Goal: Information Seeking & Learning: Learn about a topic

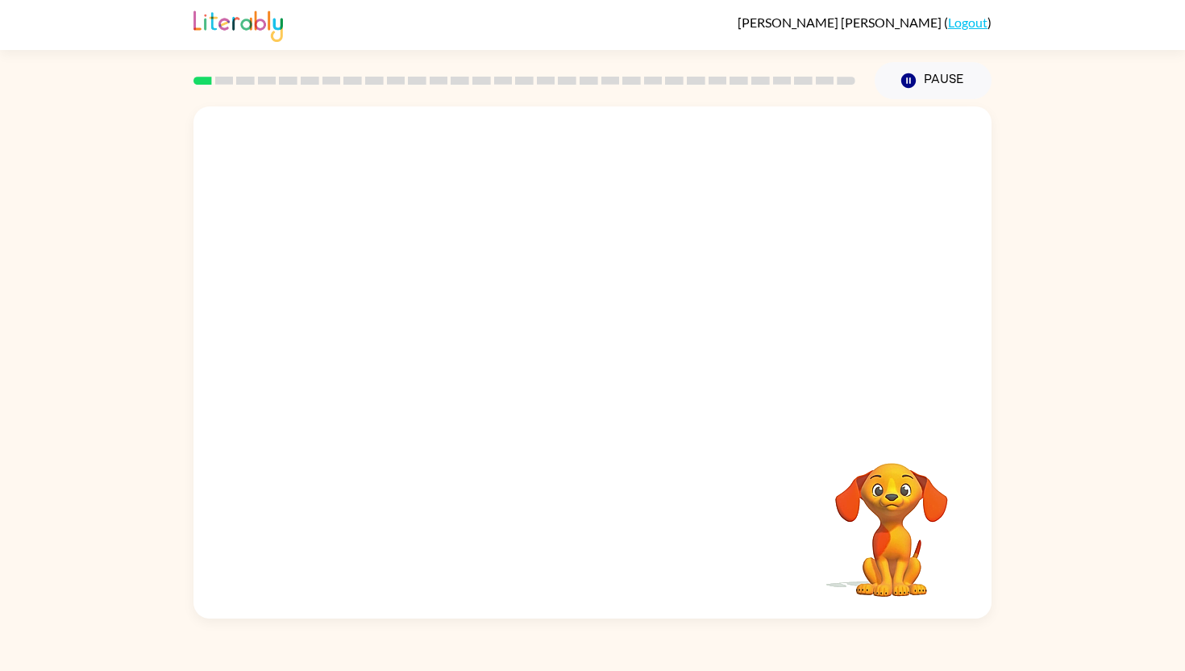
drag, startPoint x: 817, startPoint y: 454, endPoint x: 893, endPoint y: 435, distance: 78.0
click at [879, 438] on video "Your browser must support playing .mp4 files to use Literably. Please try using…" at bounding box center [891, 518] width 161 height 161
click at [380, 343] on video "Your browser must support playing .mp4 files to use Literably. Please try using…" at bounding box center [593, 267] width 798 height 323
click at [362, 343] on video "Your browser must support playing .mp4 files to use Literably. Please try using…" at bounding box center [593, 267] width 798 height 323
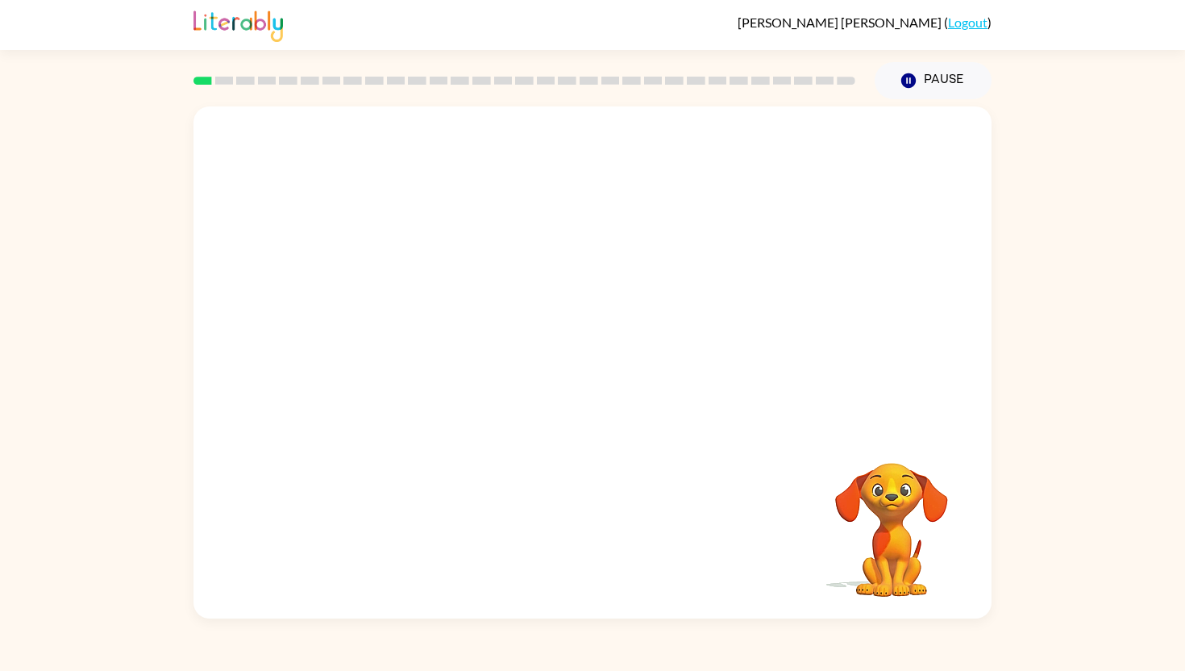
click at [362, 343] on video "Your browser must support playing .mp4 files to use Literably. Please try using…" at bounding box center [593, 267] width 798 height 323
click at [592, 366] on div at bounding box center [592, 370] width 103 height 59
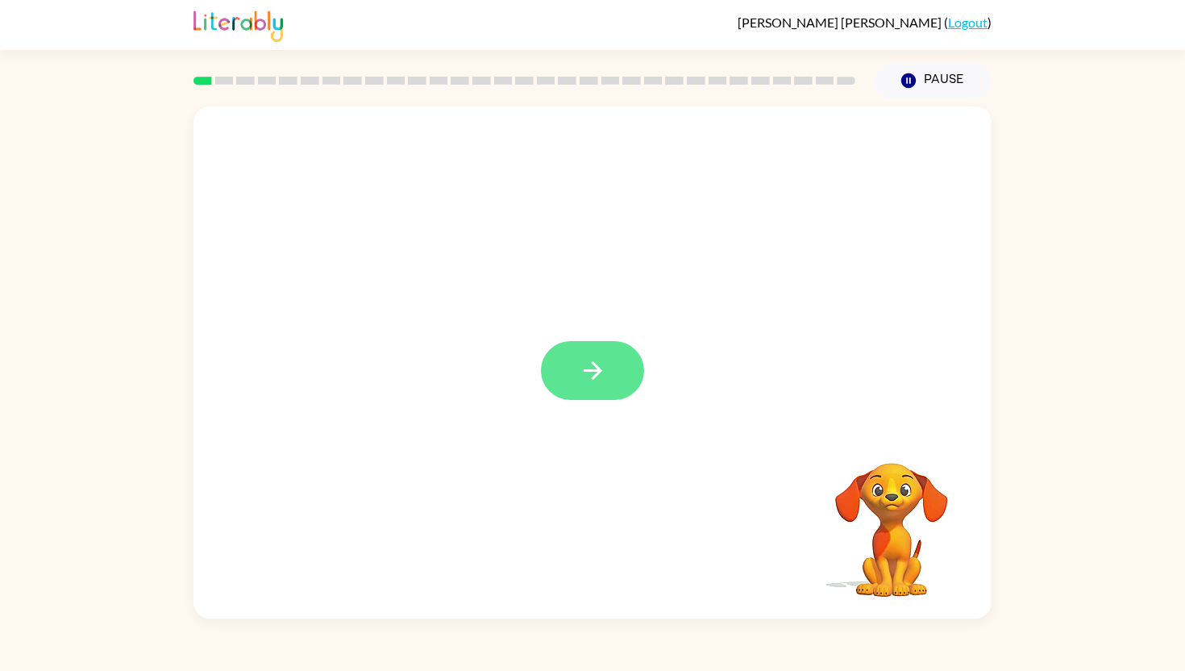
click at [590, 366] on icon "button" at bounding box center [593, 370] width 28 height 28
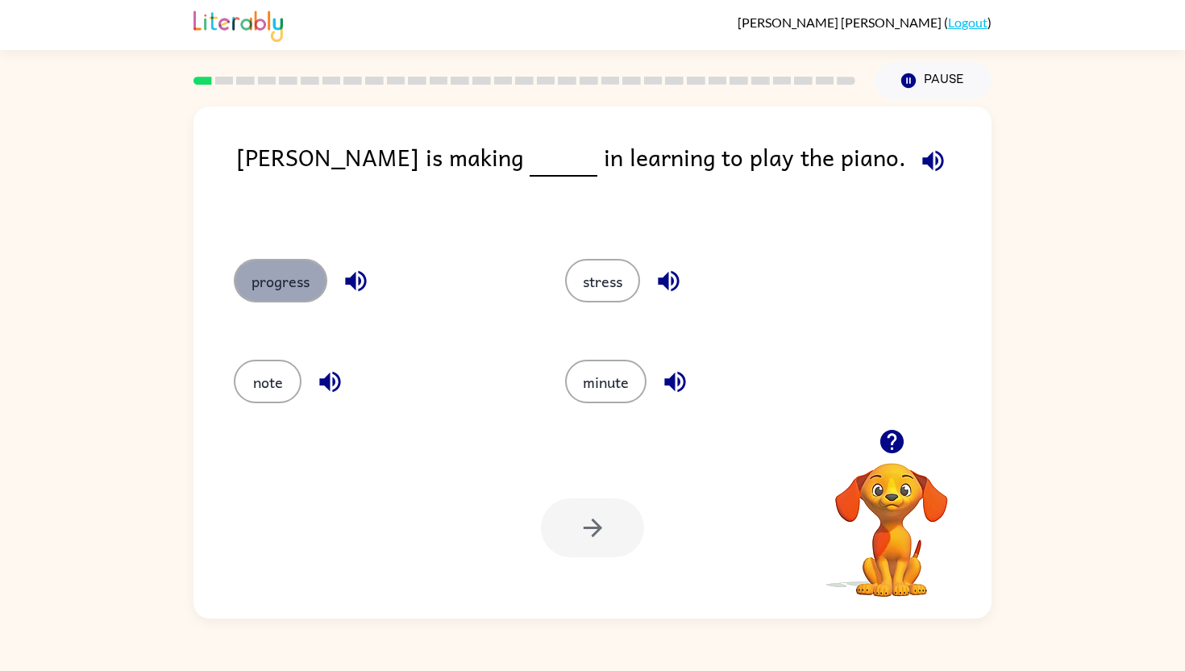
click at [286, 295] on button "progress" at bounding box center [281, 281] width 94 height 44
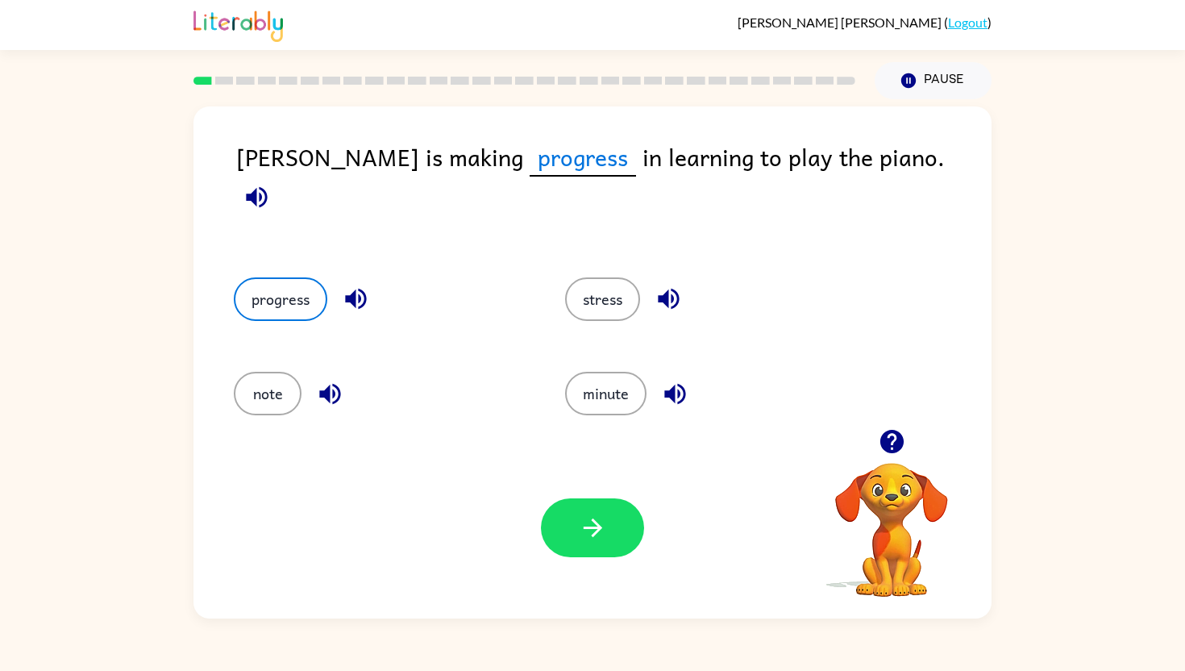
click at [271, 183] on icon "button" at bounding box center [257, 197] width 28 height 28
click at [581, 556] on button "button" at bounding box center [592, 527] width 103 height 59
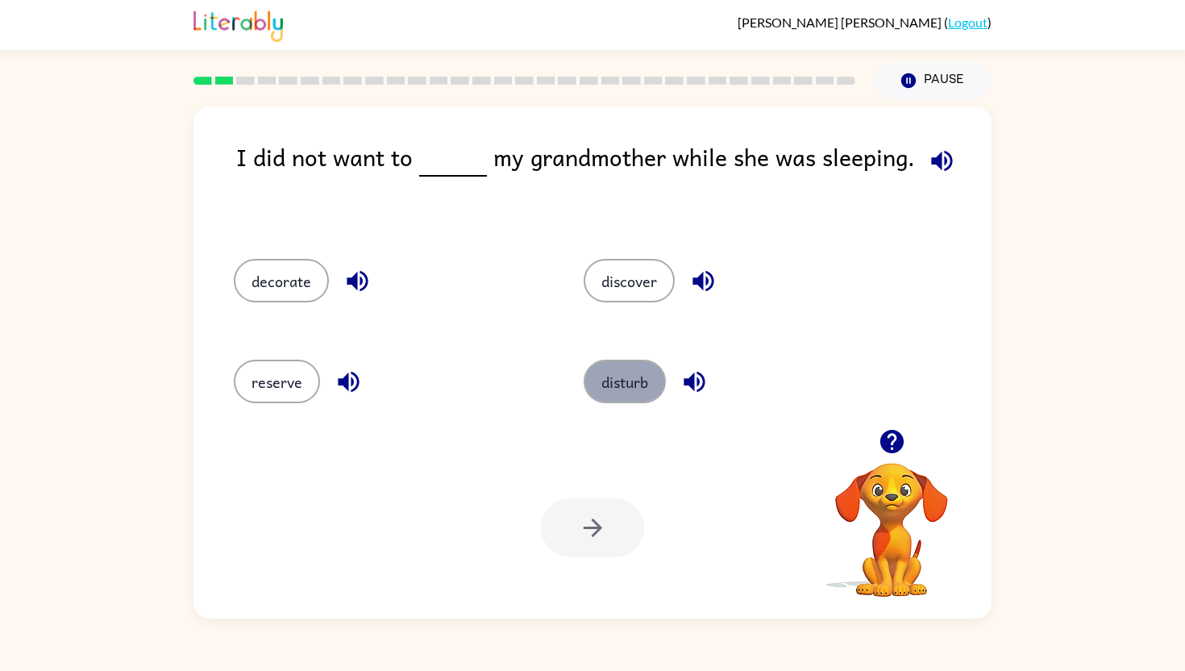
click at [620, 372] on button "disturb" at bounding box center [625, 382] width 82 height 44
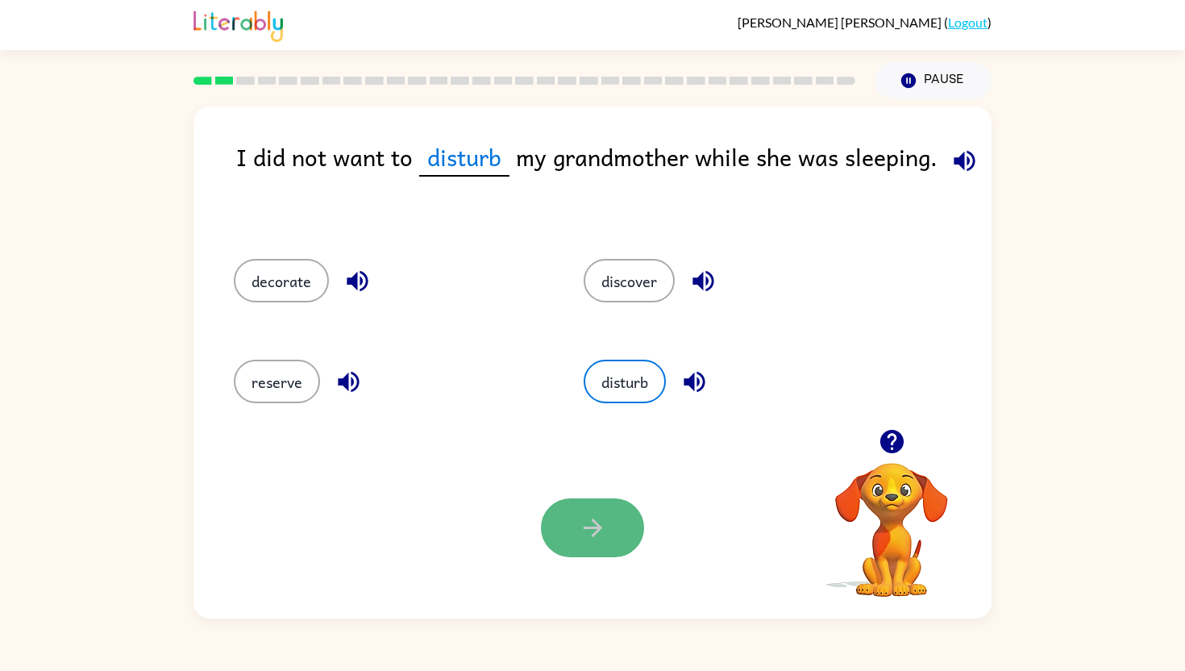
click at [574, 542] on button "button" at bounding box center [592, 527] width 103 height 59
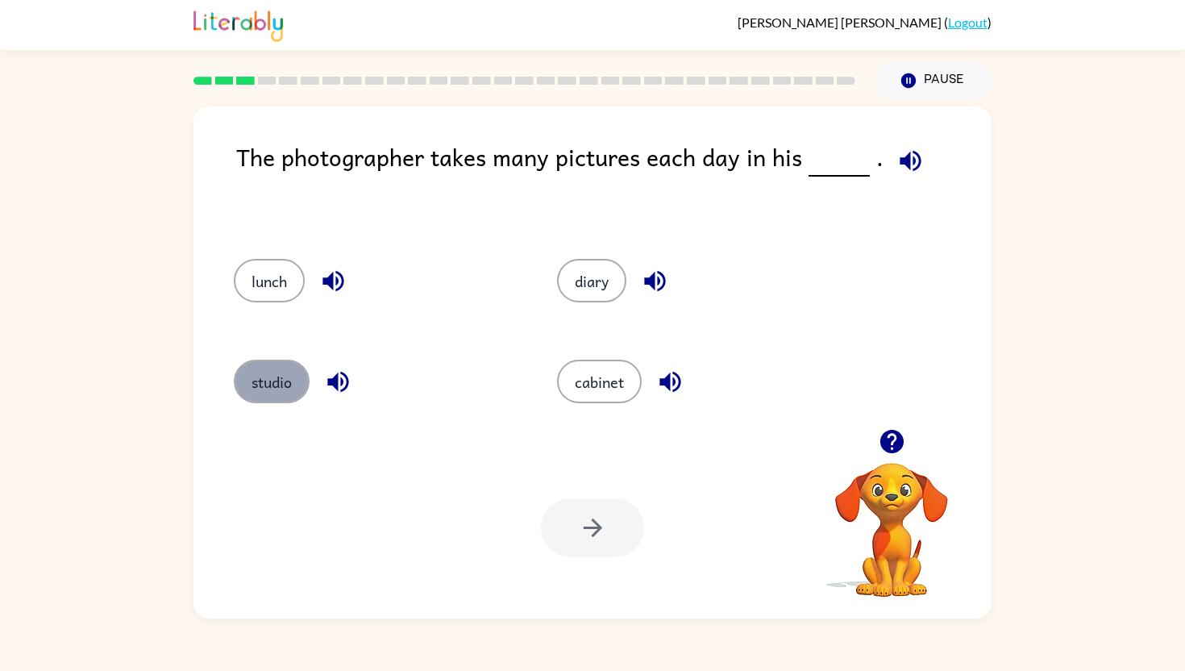
click at [269, 392] on button "studio" at bounding box center [272, 382] width 76 height 44
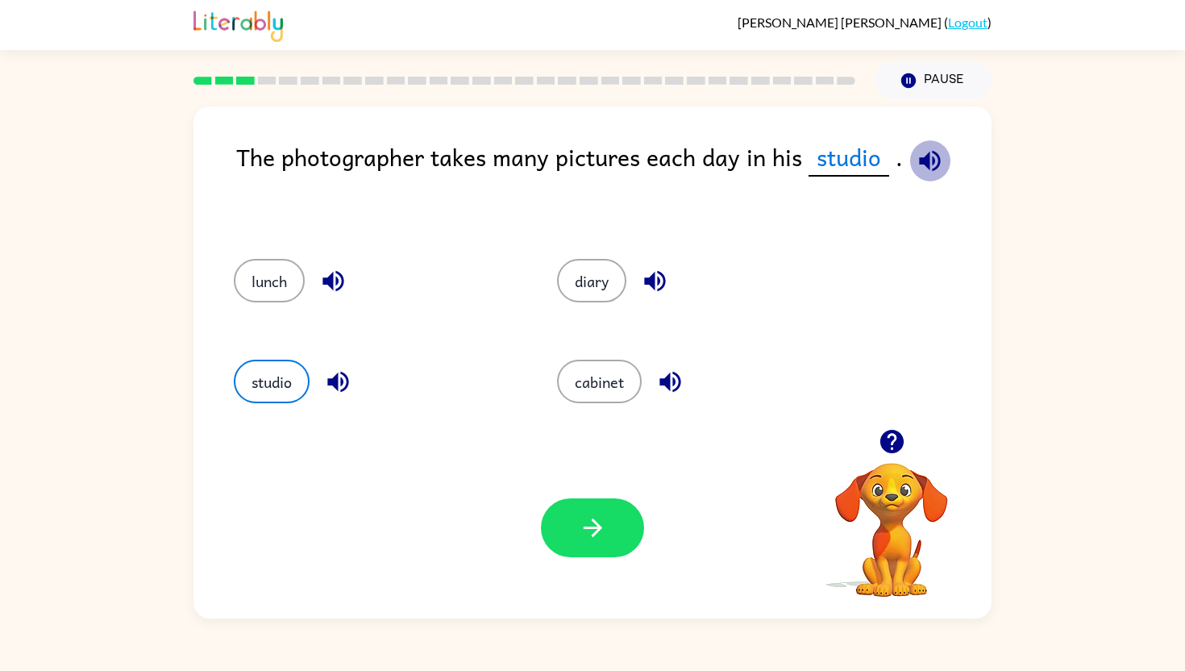
click at [935, 161] on icon "button" at bounding box center [929, 160] width 21 height 21
click at [336, 276] on icon "button" at bounding box center [333, 281] width 28 height 28
click at [660, 275] on icon "button" at bounding box center [655, 281] width 28 height 28
click at [332, 380] on icon "button" at bounding box center [337, 382] width 21 height 21
click at [675, 382] on icon "button" at bounding box center [670, 382] width 21 height 21
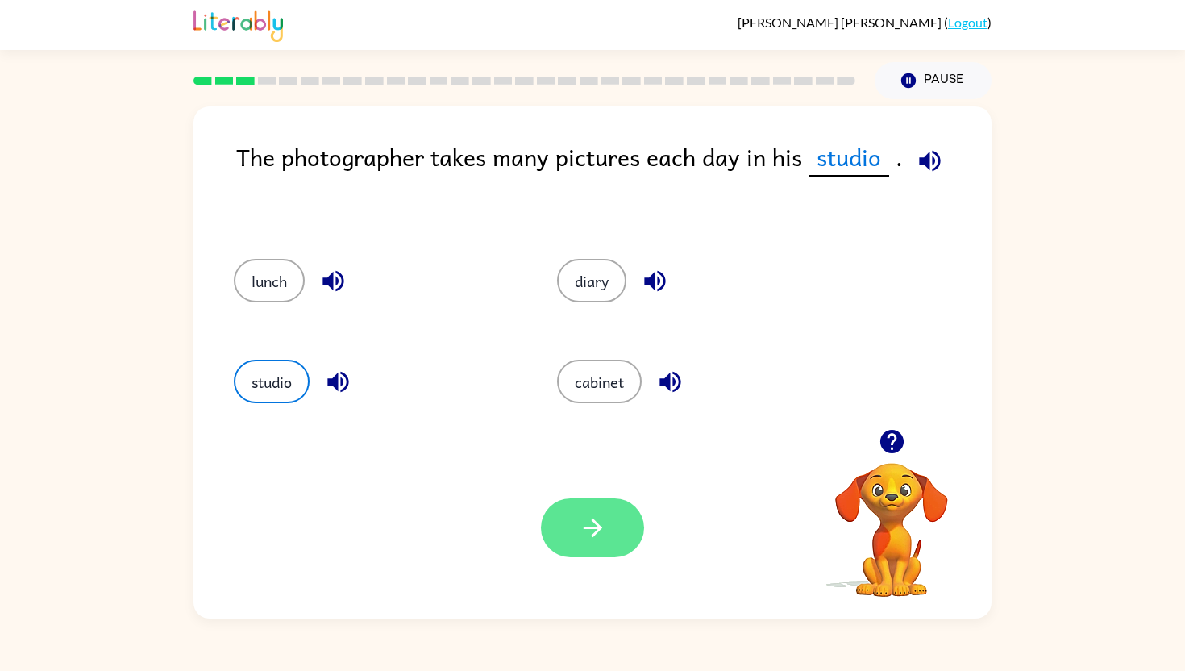
click at [617, 517] on button "button" at bounding box center [592, 527] width 103 height 59
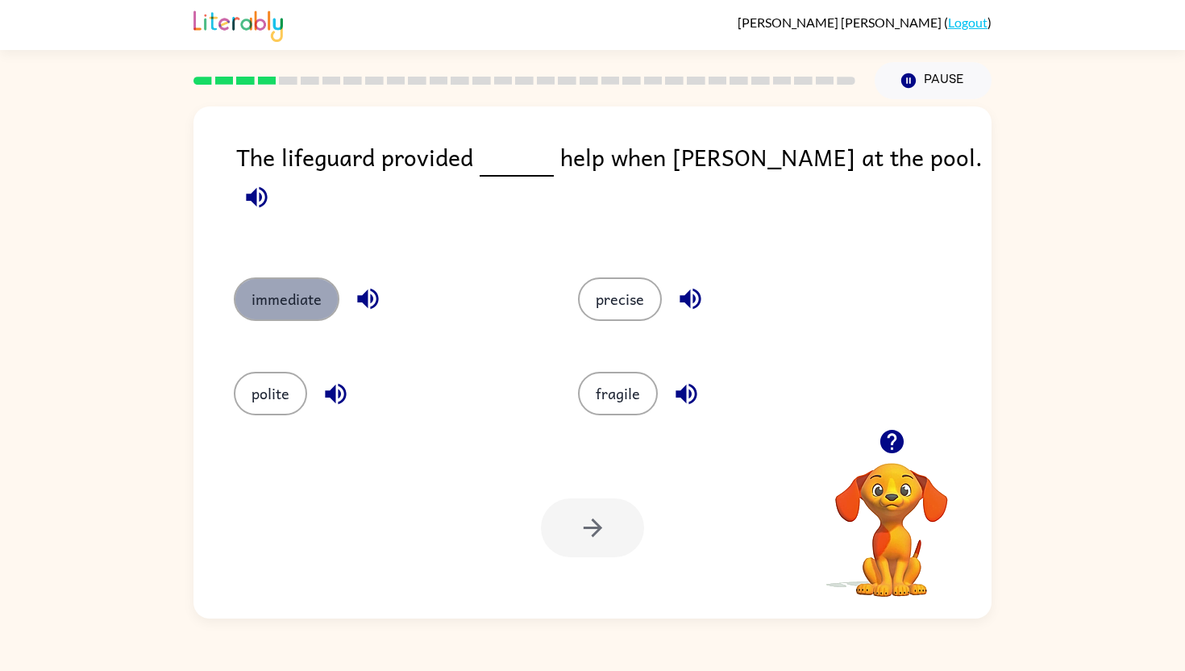
click at [298, 285] on button "immediate" at bounding box center [287, 299] width 106 height 44
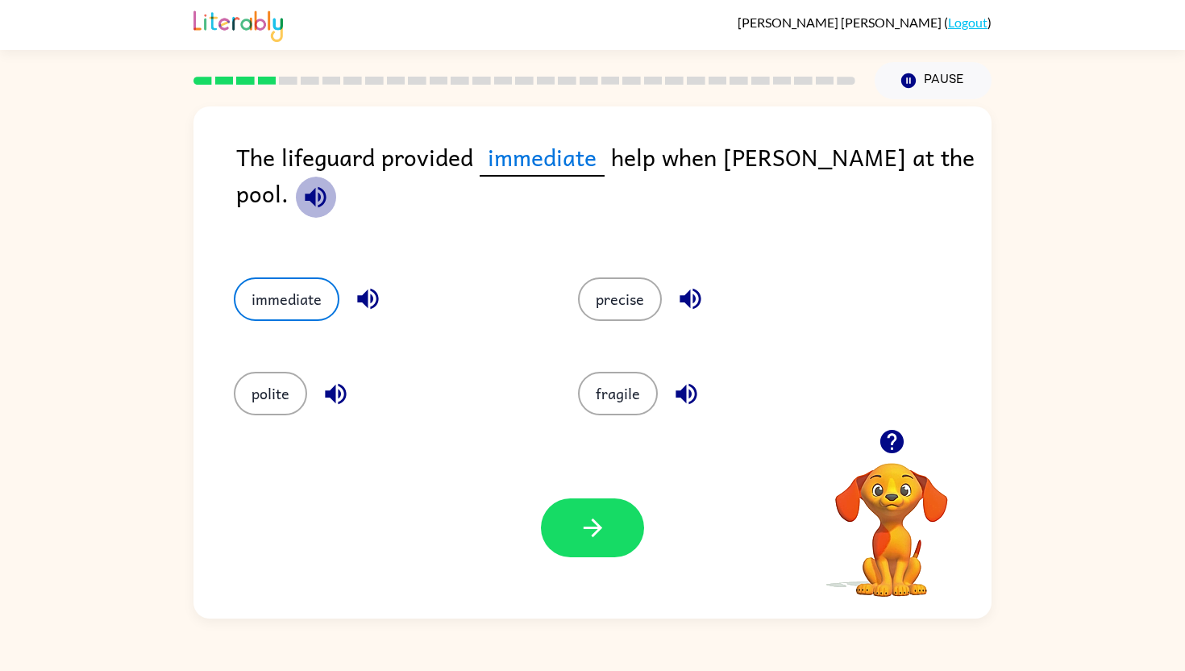
click at [330, 183] on icon "button" at bounding box center [316, 197] width 28 height 28
click at [363, 285] on icon "button" at bounding box center [368, 299] width 28 height 28
click at [334, 383] on icon "button" at bounding box center [335, 393] width 21 height 21
click at [685, 278] on button "button" at bounding box center [690, 298] width 41 height 41
click at [686, 385] on icon "button" at bounding box center [687, 394] width 28 height 28
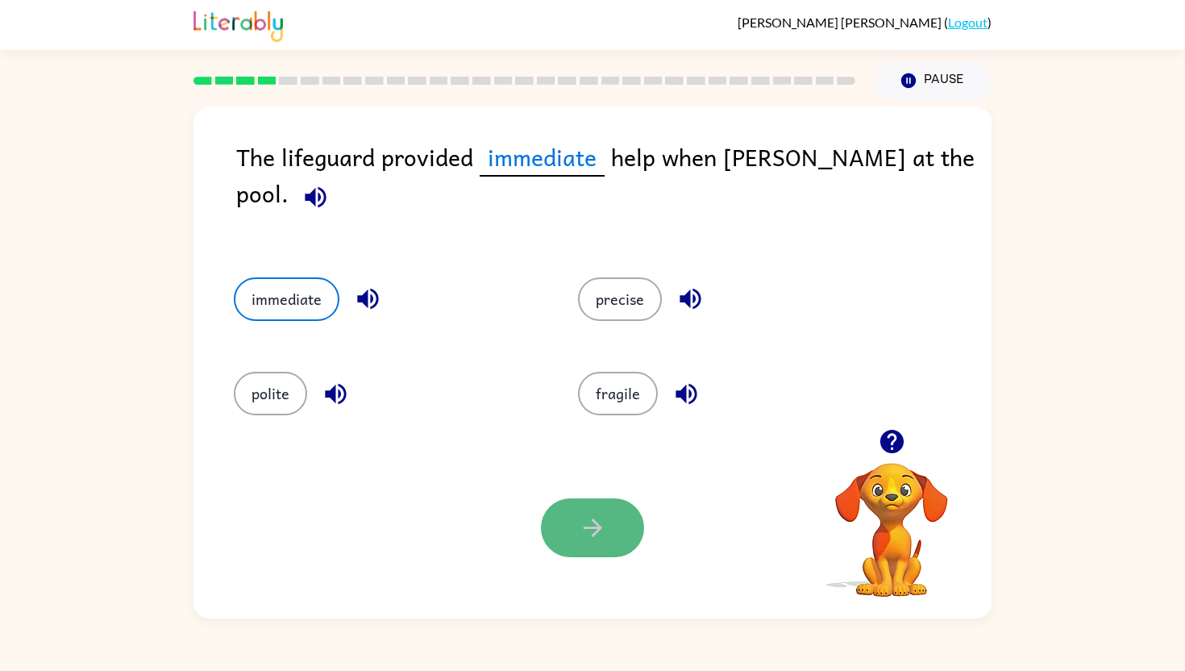
click at [595, 548] on button "button" at bounding box center [592, 527] width 103 height 59
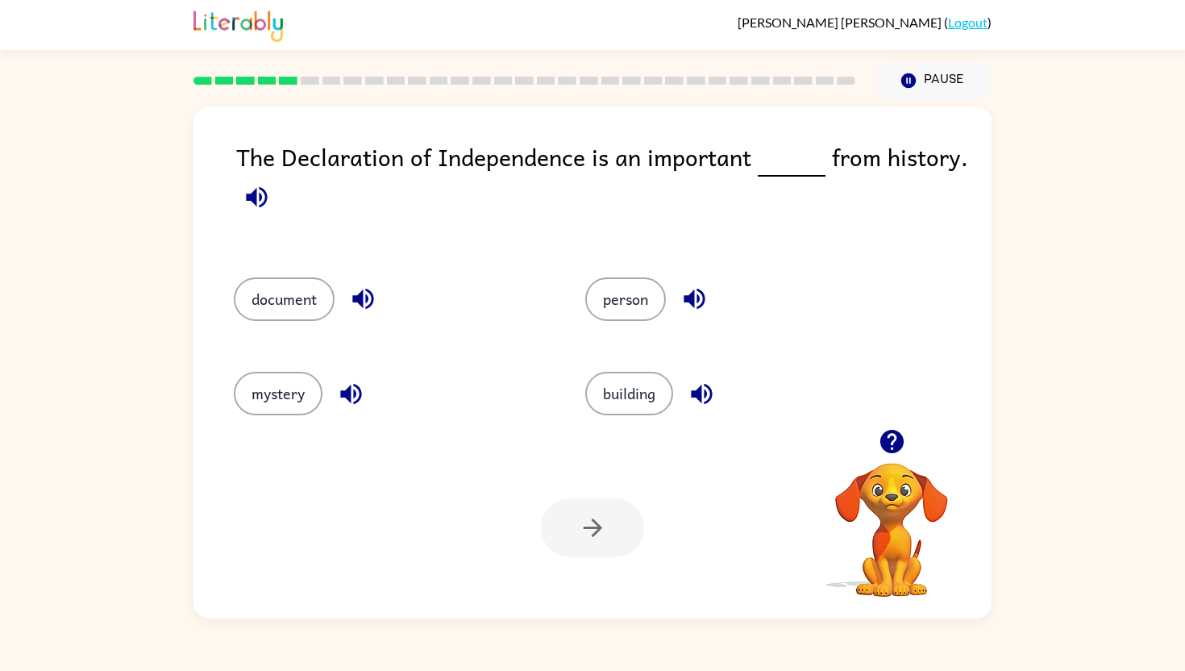
click at [336, 320] on div "document" at bounding box center [391, 299] width 314 height 44
click at [325, 310] on button "document" at bounding box center [284, 299] width 101 height 44
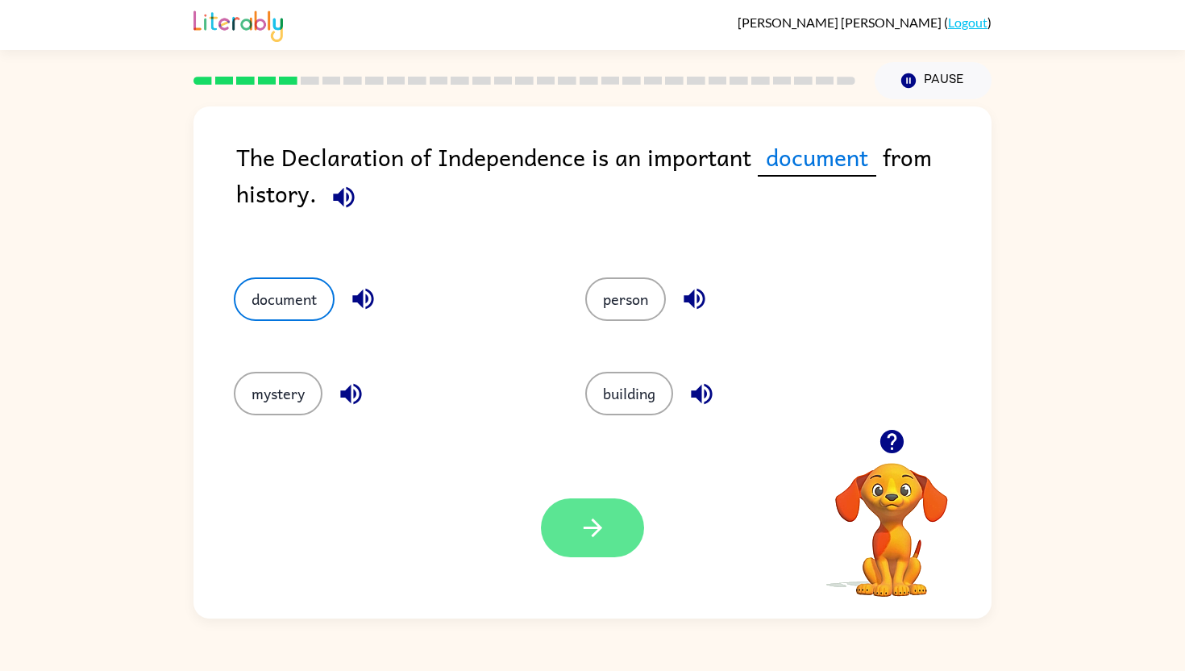
click at [597, 527] on icon "button" at bounding box center [592, 528] width 19 height 19
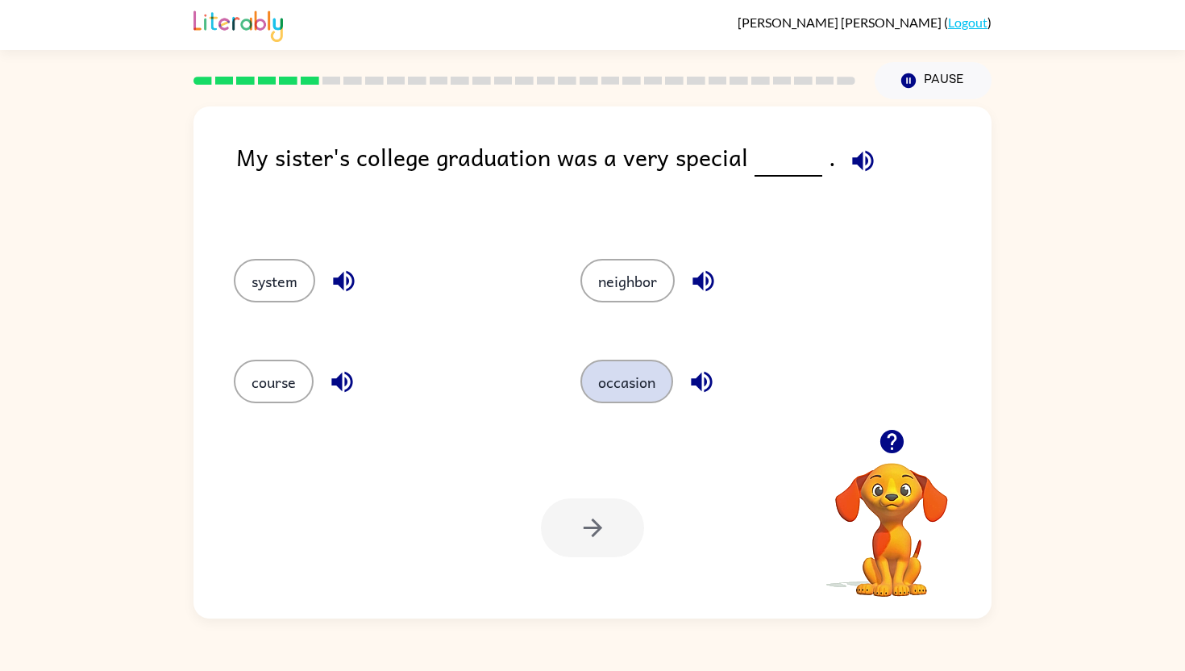
click at [639, 398] on button "occasion" at bounding box center [627, 382] width 93 height 44
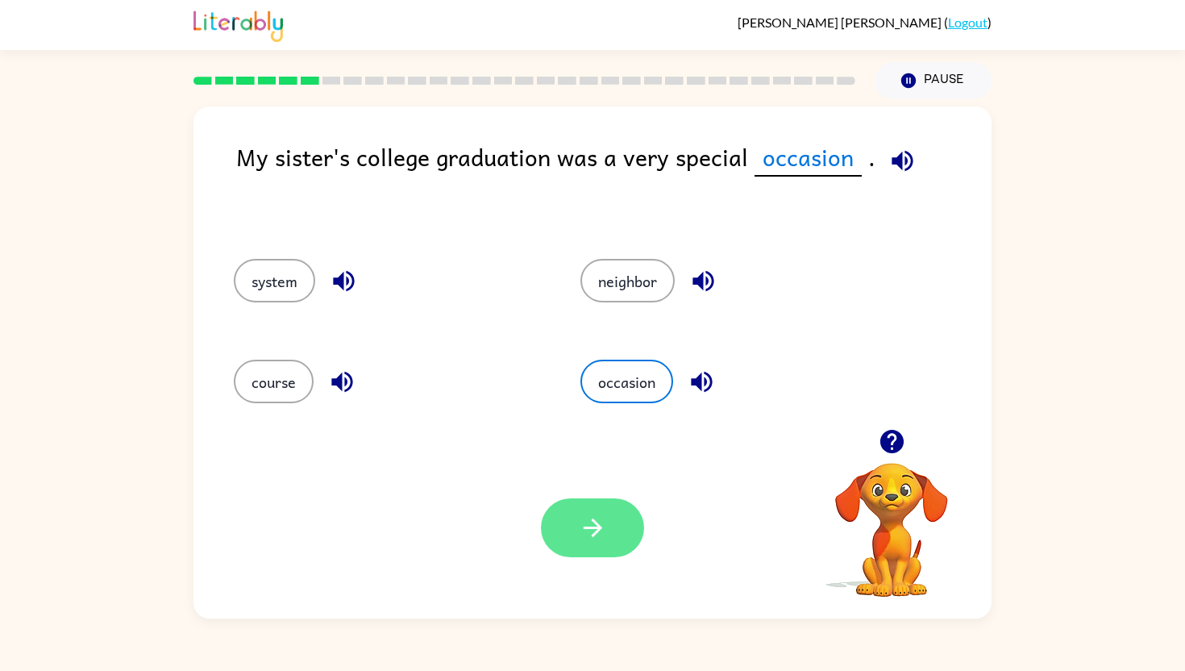
click at [585, 535] on icon "button" at bounding box center [593, 528] width 28 height 28
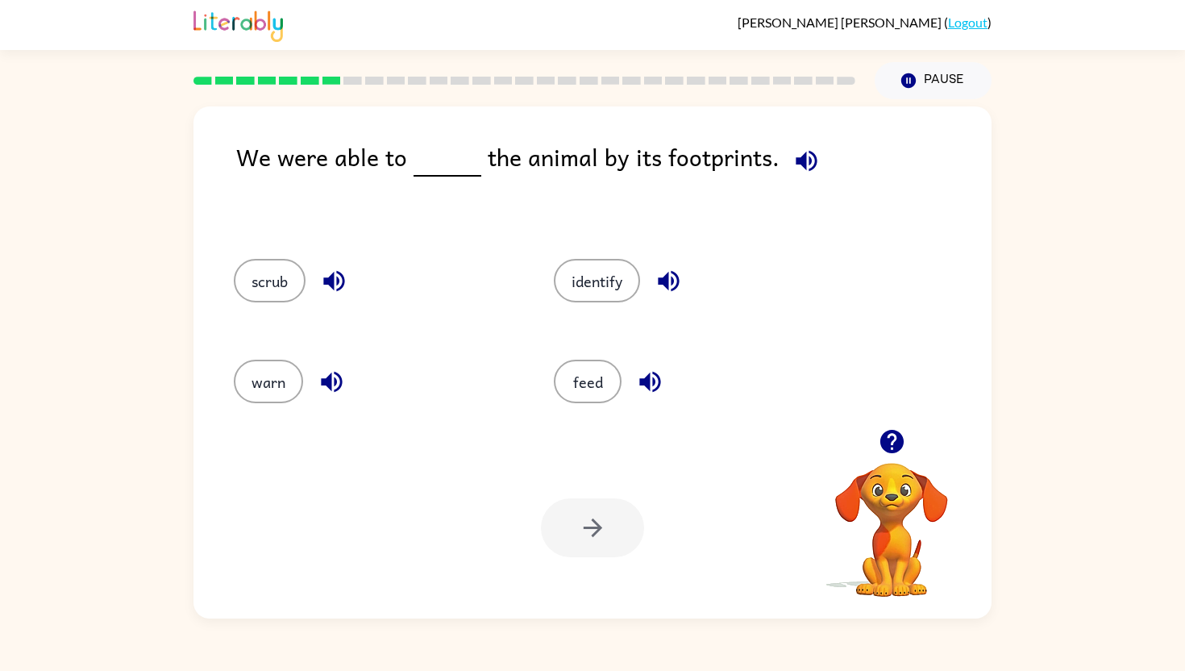
click at [807, 158] on icon "button" at bounding box center [806, 160] width 21 height 21
click at [609, 287] on button "identify" at bounding box center [597, 281] width 86 height 44
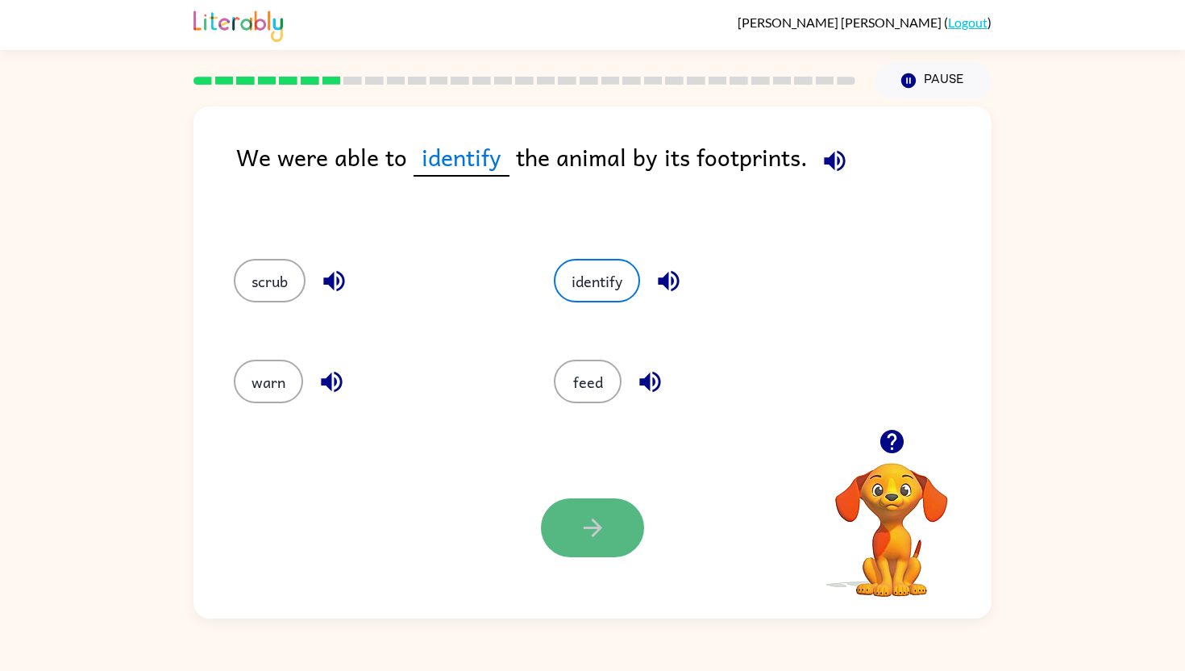
click at [589, 527] on icon "button" at bounding box center [593, 528] width 28 height 28
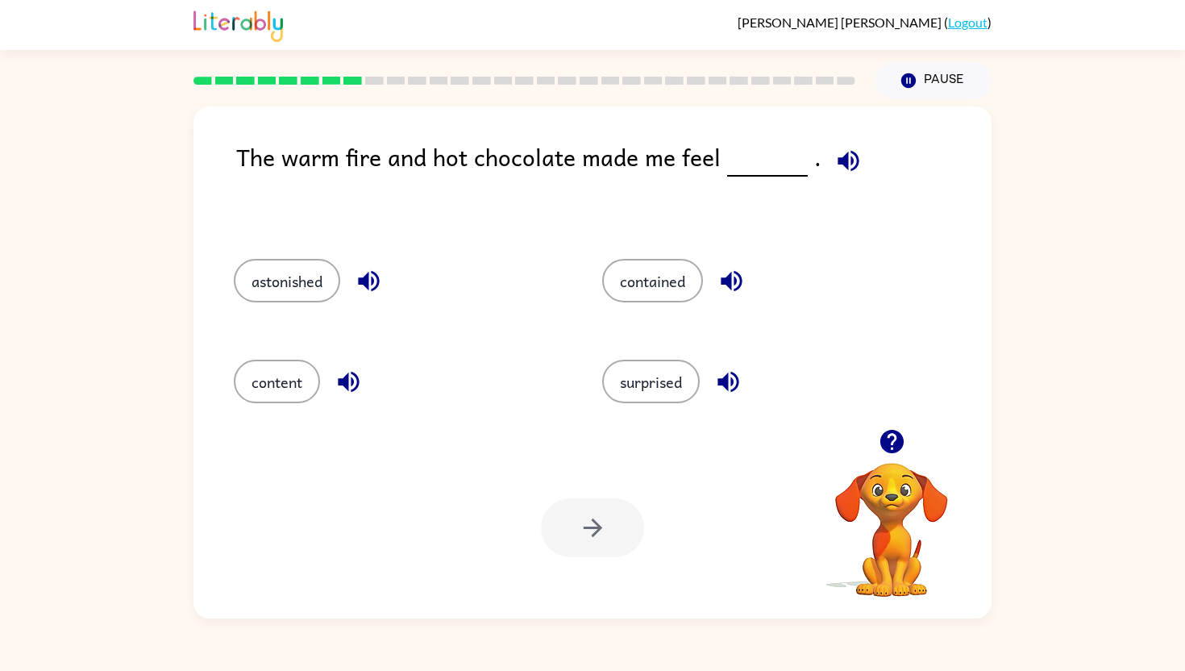
drag, startPoint x: 847, startPoint y: 410, endPoint x: 969, endPoint y: 606, distance: 231.8
click at [970, 607] on div "The warm fire and hot chocolate made me feel . astonished contained content sur…" at bounding box center [593, 362] width 798 height 512
click at [278, 380] on button "content" at bounding box center [277, 382] width 86 height 44
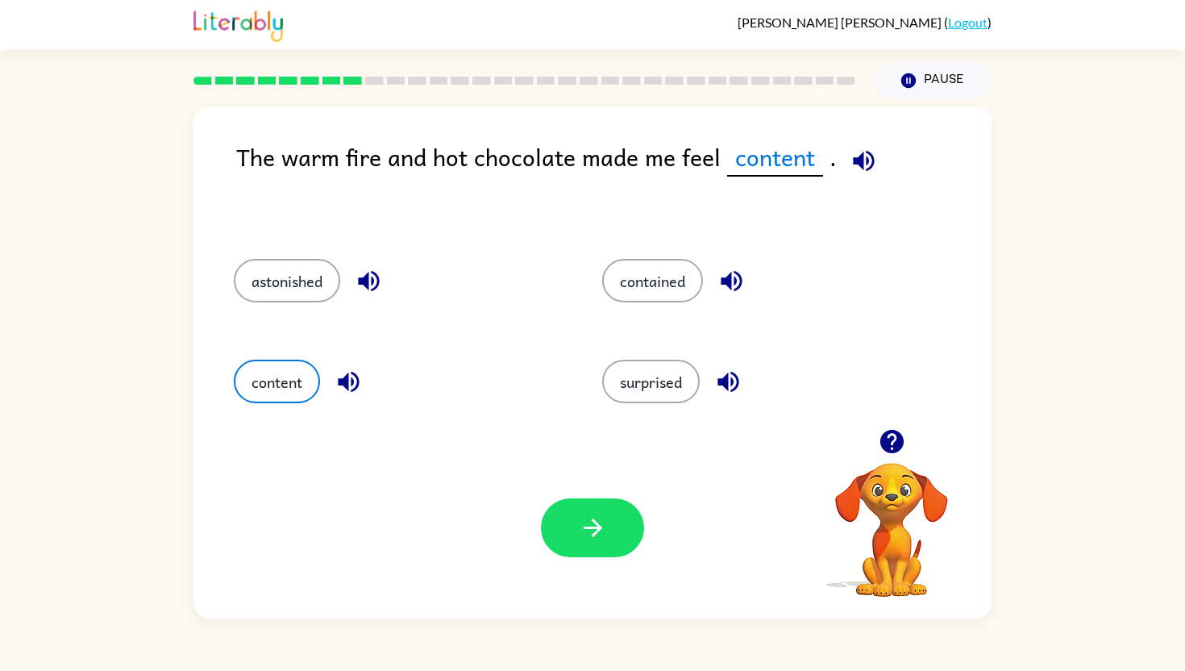
click at [344, 374] on icon "button" at bounding box center [349, 382] width 28 height 28
click at [364, 281] on icon "button" at bounding box center [368, 281] width 21 height 21
click at [731, 282] on icon "button" at bounding box center [731, 281] width 21 height 21
click at [739, 377] on icon "button" at bounding box center [728, 382] width 21 height 21
click at [588, 513] on button "button" at bounding box center [592, 527] width 103 height 59
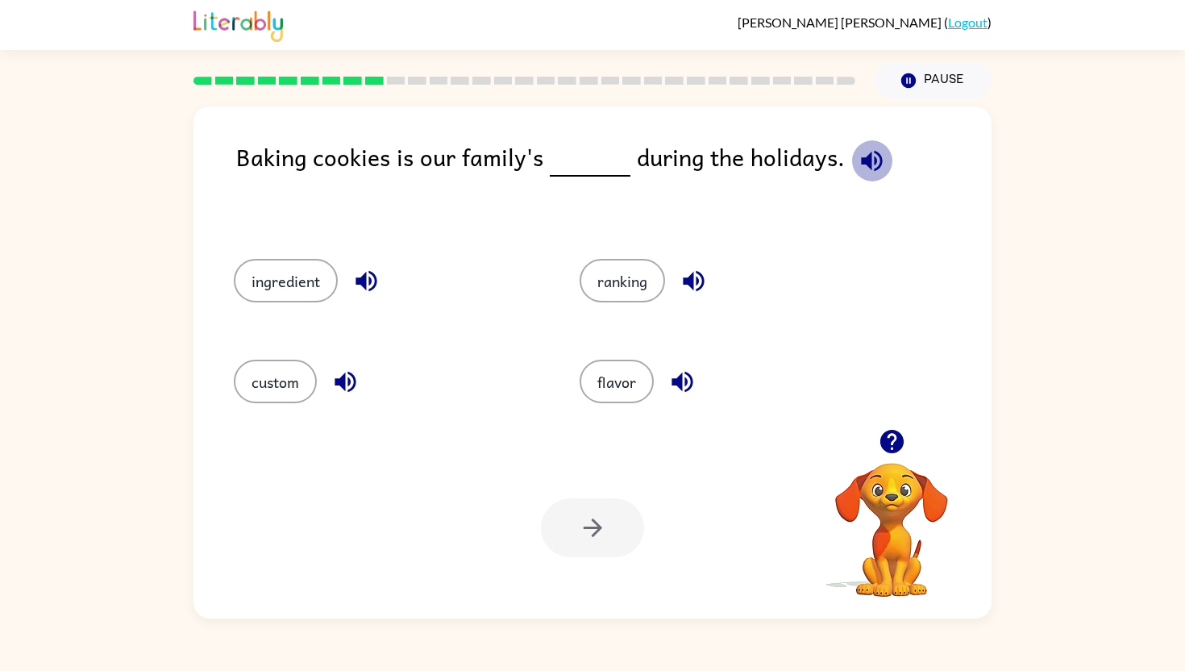
click at [852, 148] on button "button" at bounding box center [872, 160] width 41 height 41
click at [366, 283] on icon "button" at bounding box center [366, 281] width 21 height 21
click at [664, 279] on button "ranking" at bounding box center [622, 281] width 85 height 44
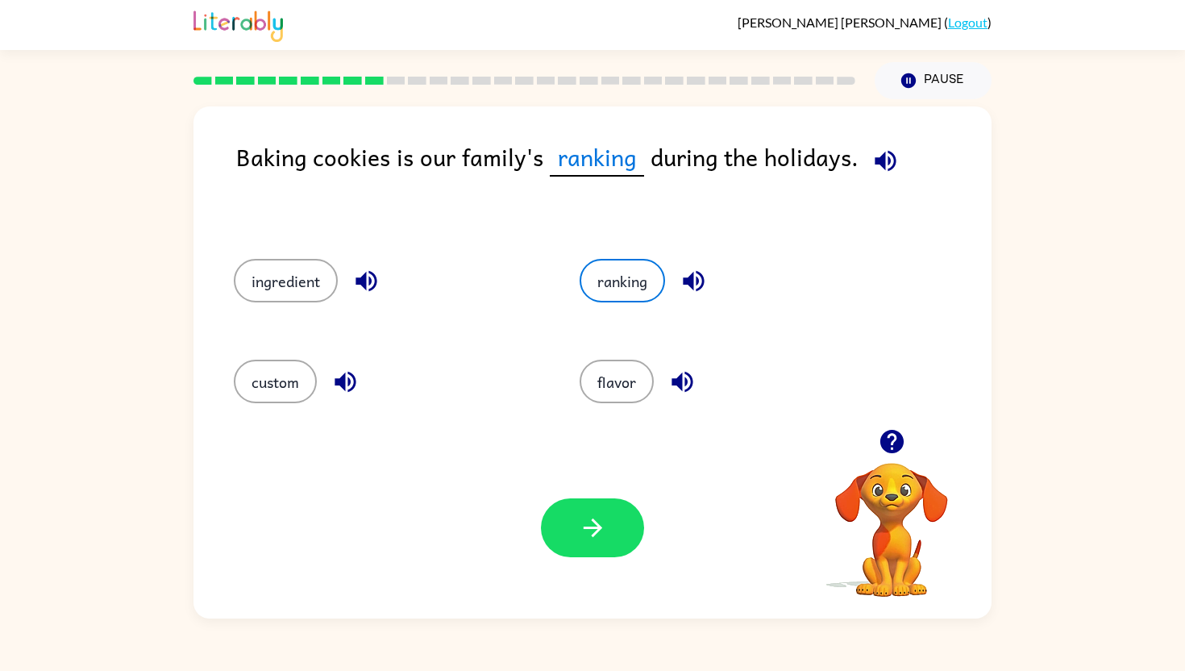
click at [689, 281] on icon "button" at bounding box center [693, 281] width 21 height 21
click at [344, 374] on icon "button" at bounding box center [345, 382] width 21 height 21
click at [687, 384] on icon "button" at bounding box center [682, 382] width 21 height 21
click at [285, 385] on button "custom" at bounding box center [275, 382] width 83 height 44
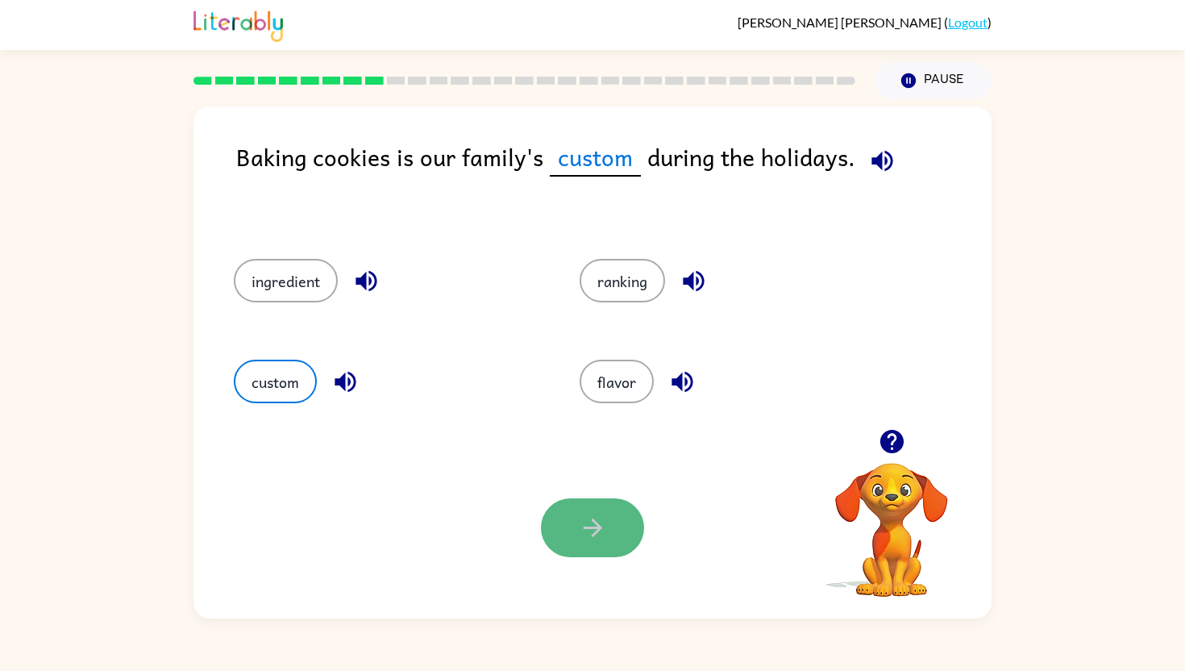
click at [608, 537] on button "button" at bounding box center [592, 527] width 103 height 59
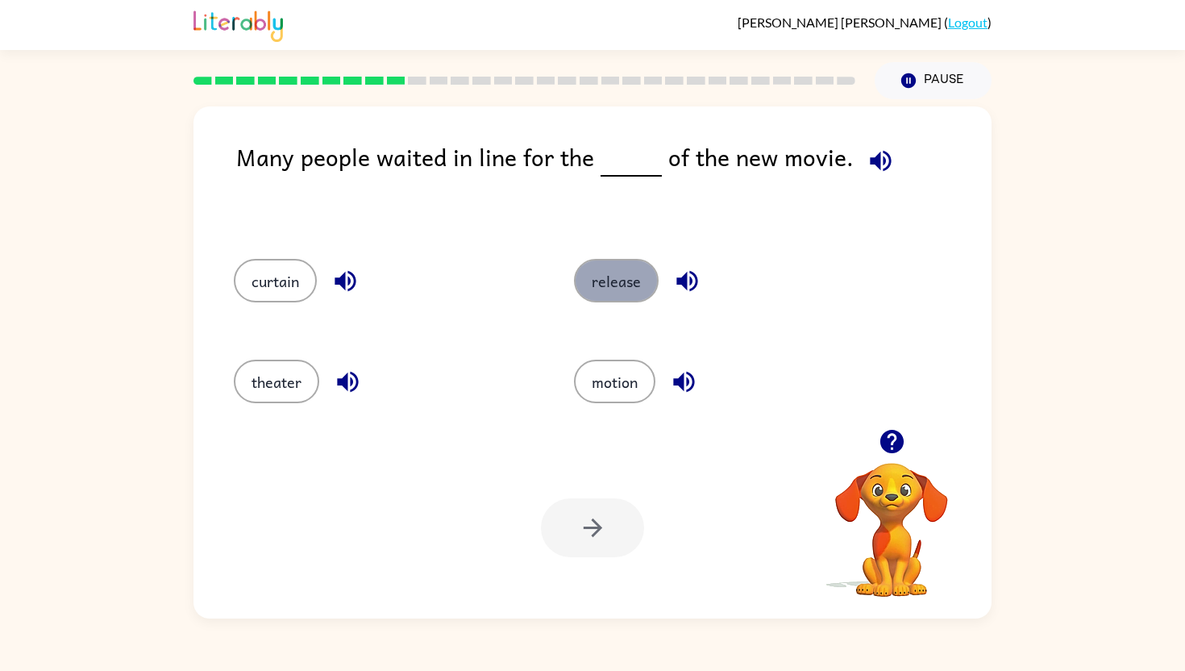
click at [610, 296] on button "release" at bounding box center [616, 281] width 85 height 44
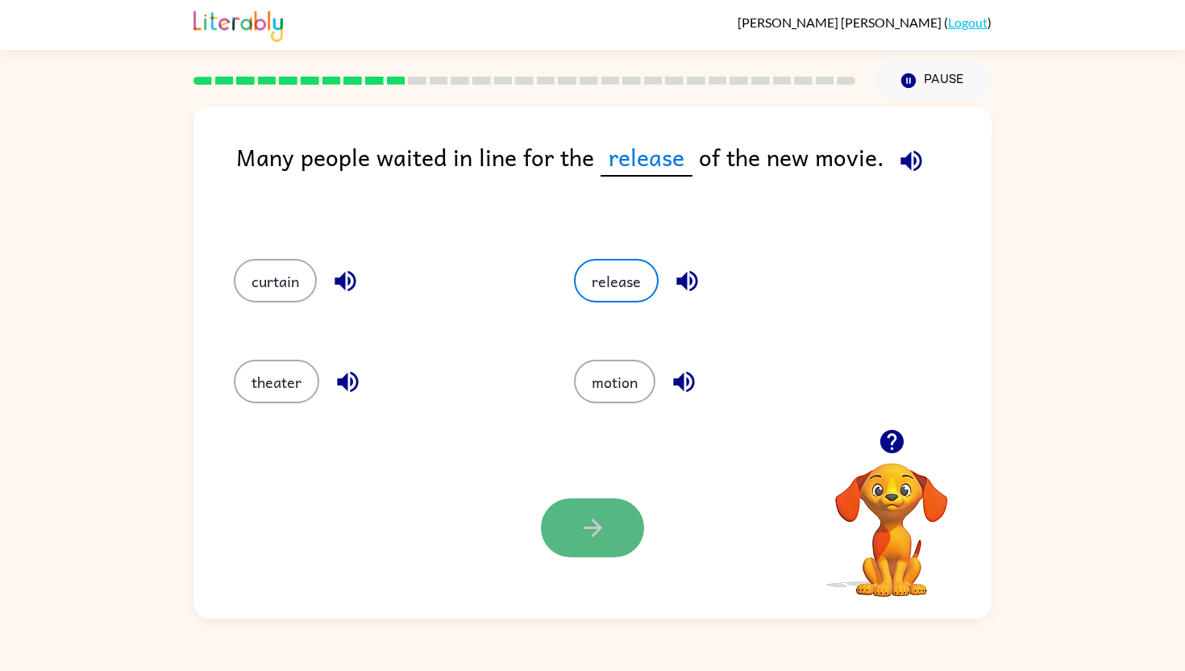
click at [577, 531] on button "button" at bounding box center [592, 527] width 103 height 59
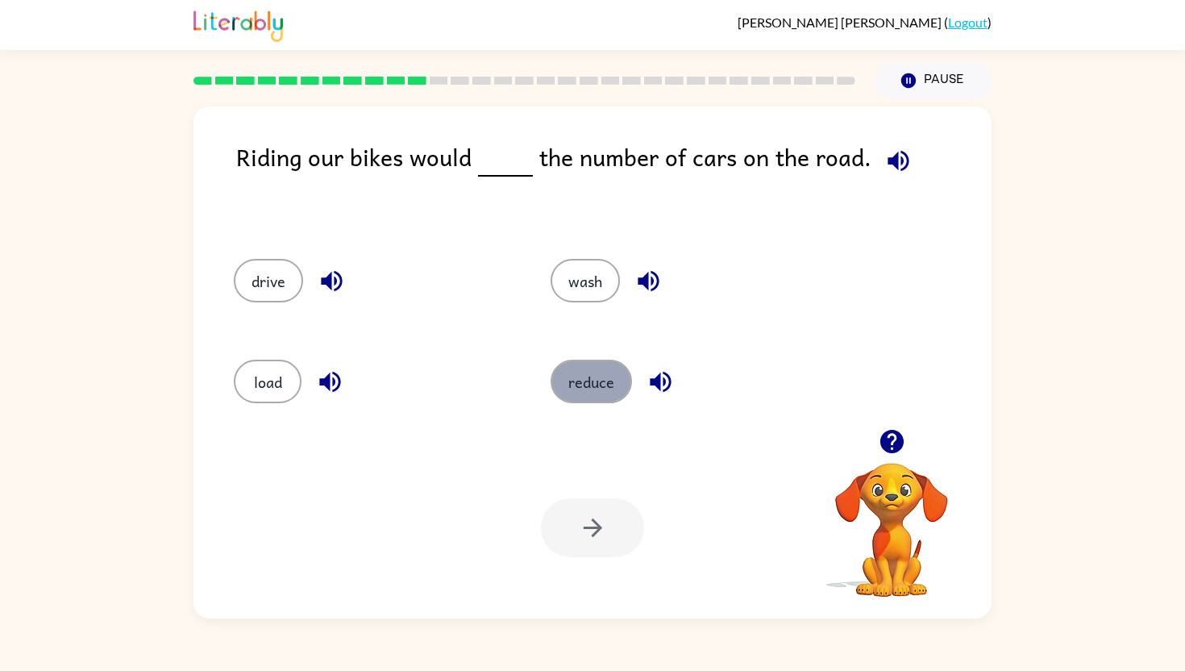
click at [609, 378] on button "reduce" at bounding box center [591, 382] width 81 height 44
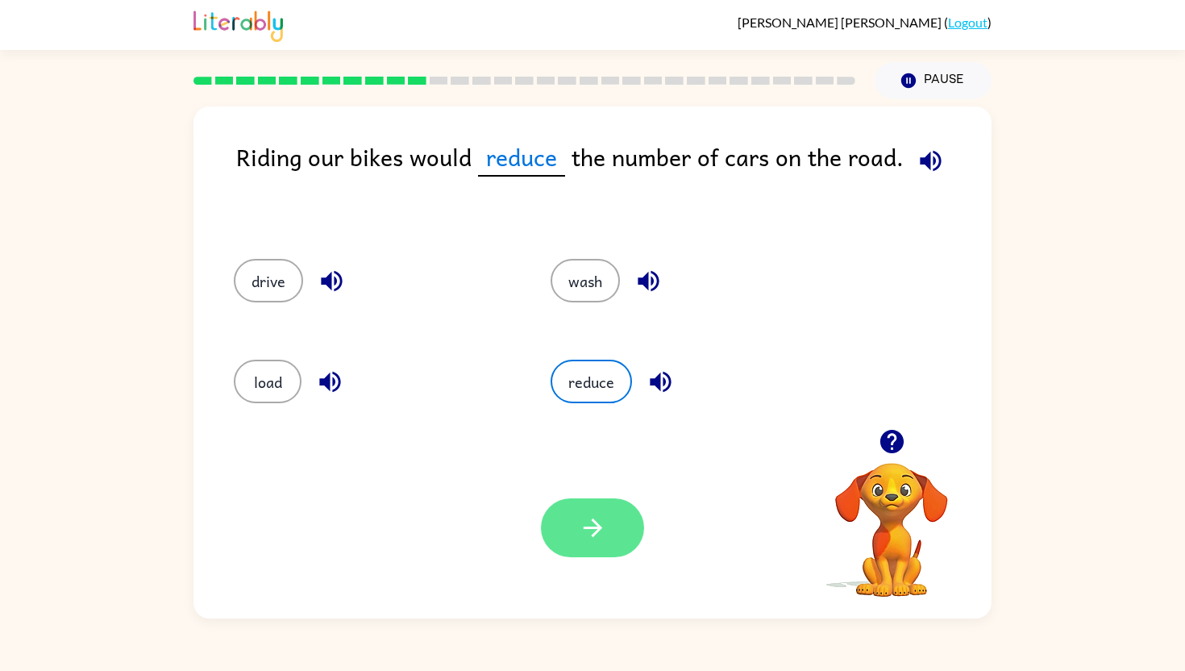
click at [581, 538] on icon "button" at bounding box center [593, 528] width 28 height 28
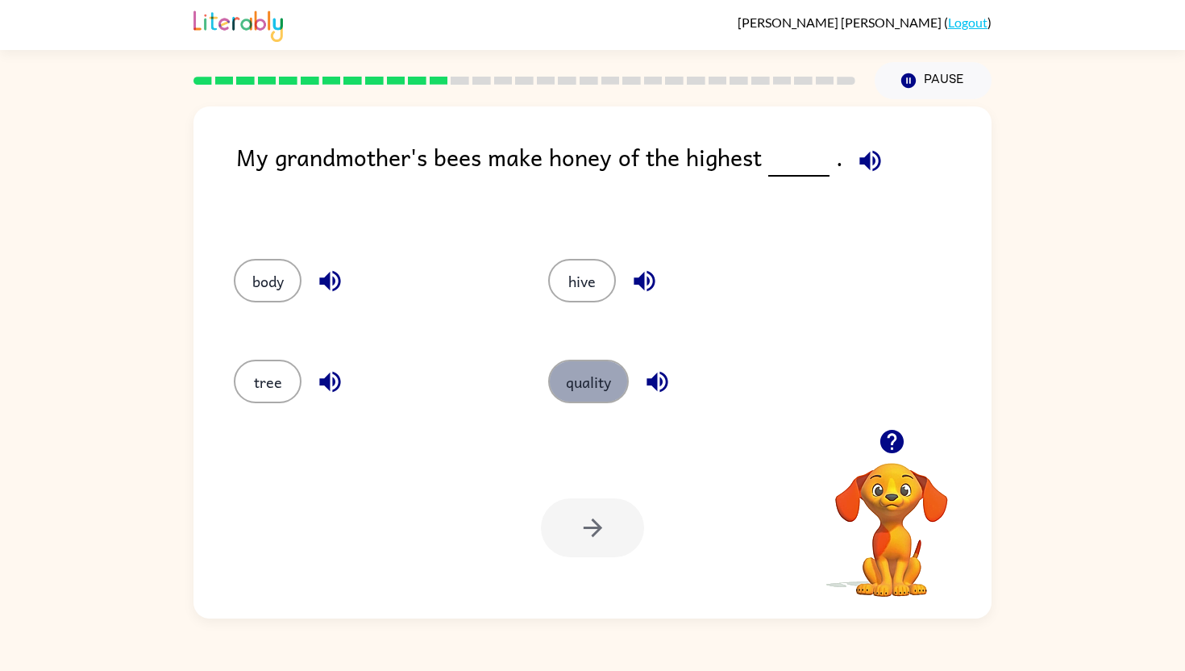
click at [581, 373] on button "quality" at bounding box center [588, 382] width 81 height 44
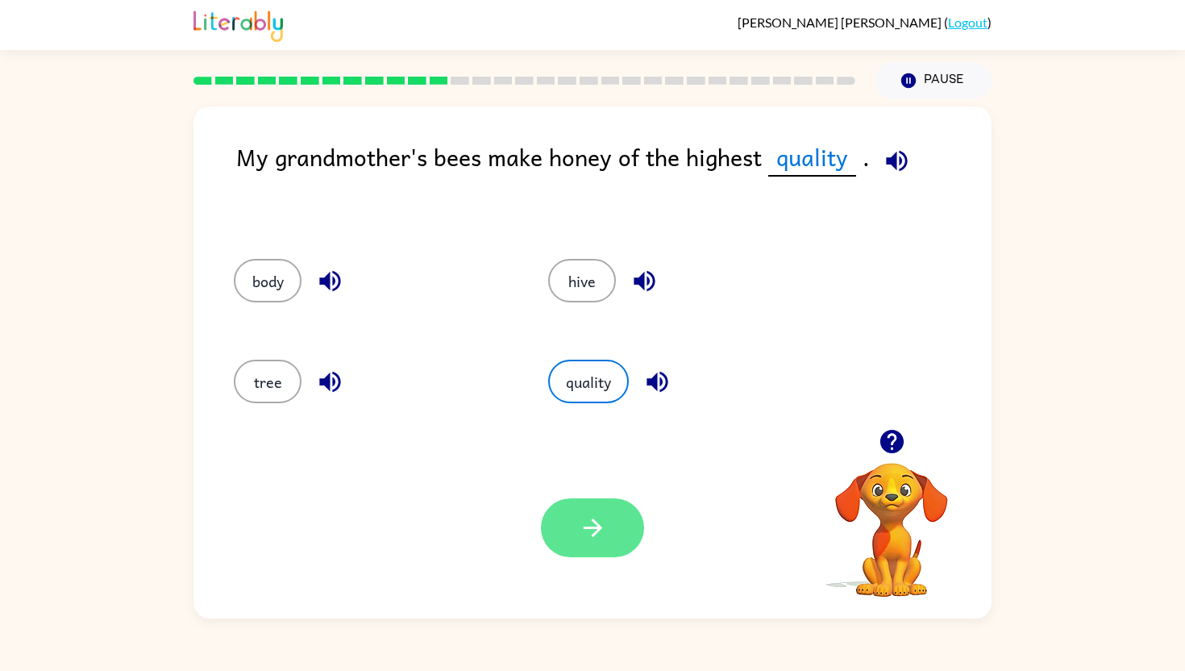
click at [596, 537] on icon "button" at bounding box center [593, 528] width 28 height 28
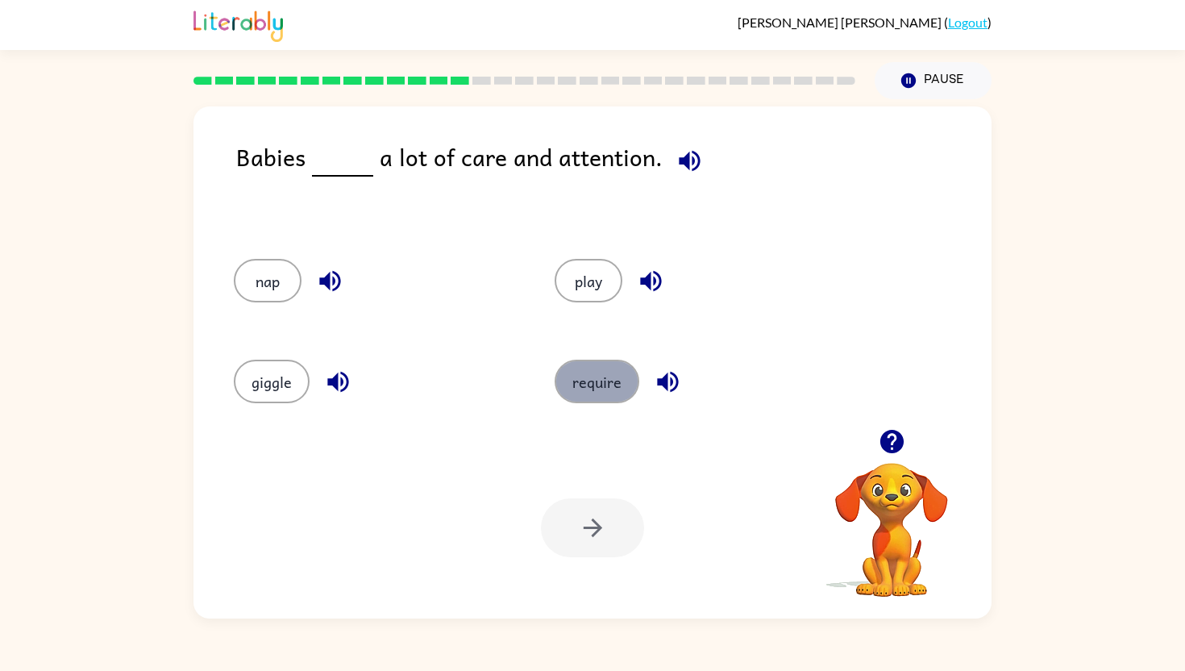
click at [596, 385] on button "require" at bounding box center [597, 382] width 85 height 44
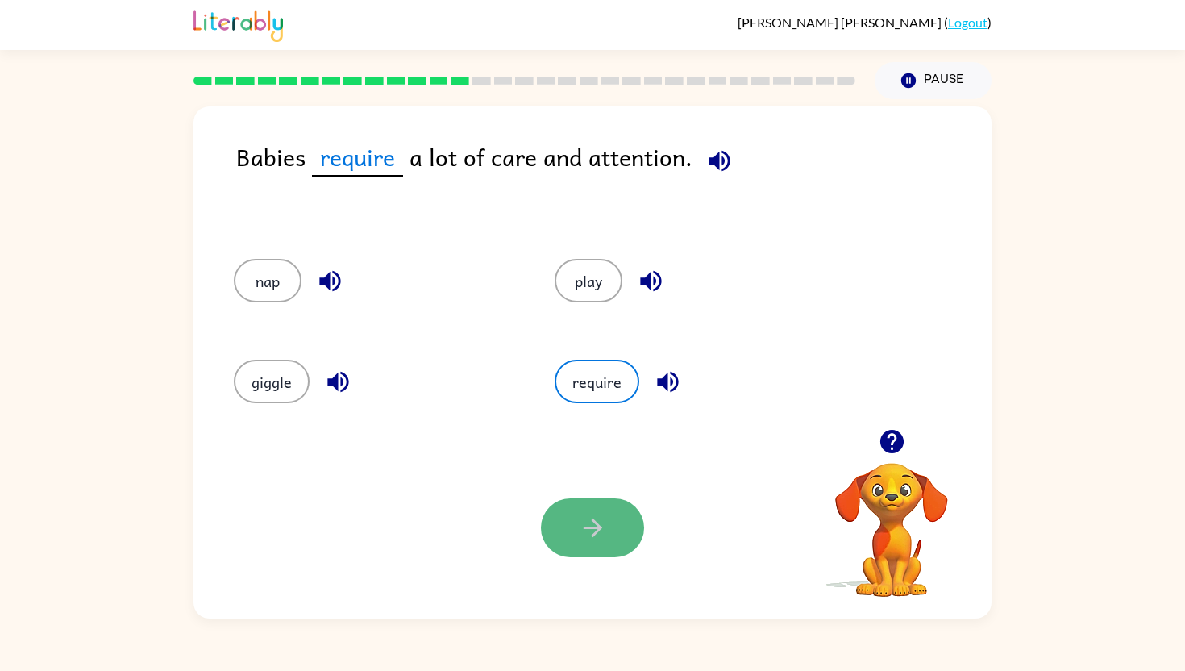
click at [606, 529] on icon "button" at bounding box center [593, 528] width 28 height 28
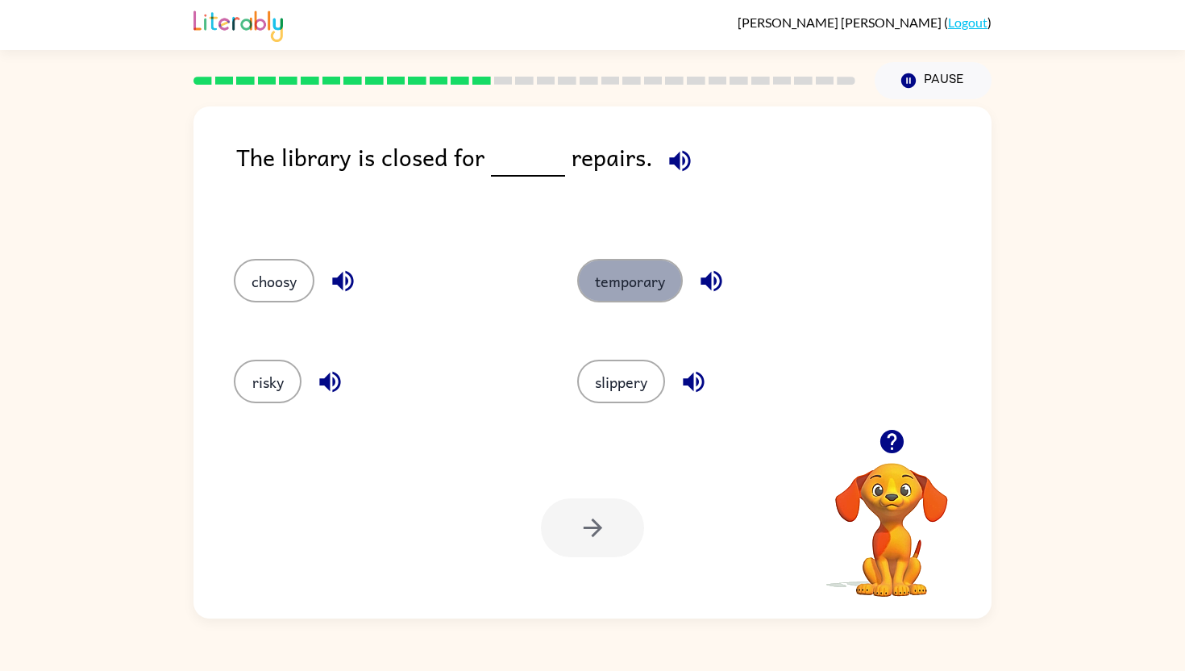
click at [622, 276] on button "temporary" at bounding box center [630, 281] width 106 height 44
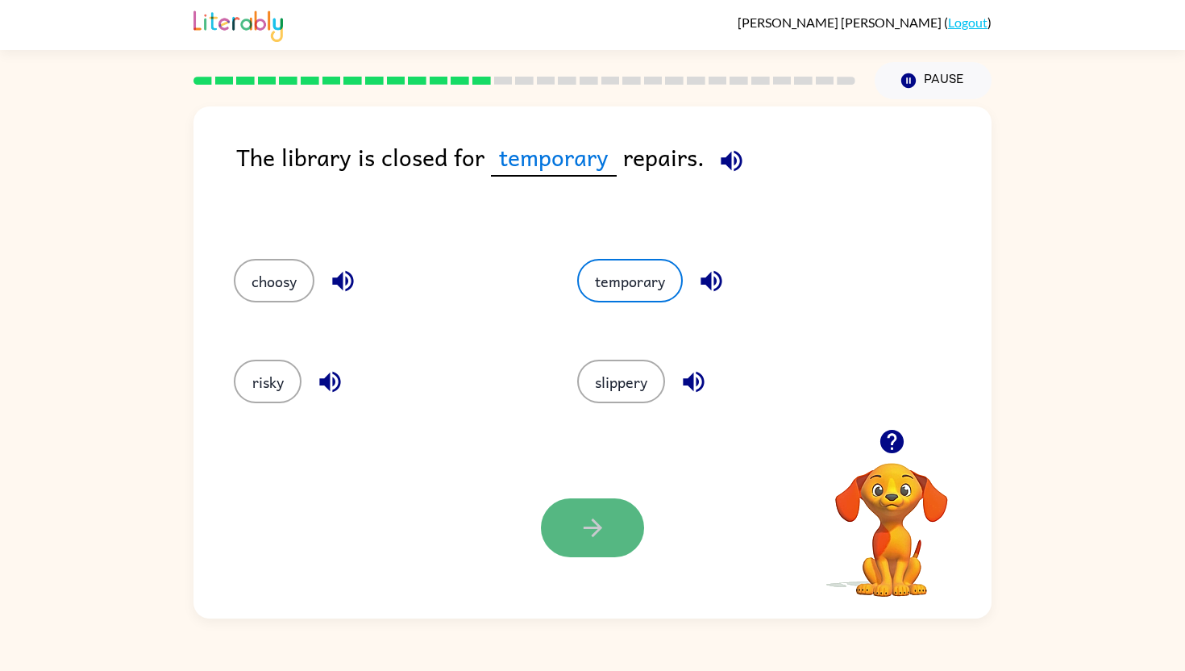
click at [589, 527] on icon "button" at bounding box center [592, 528] width 19 height 19
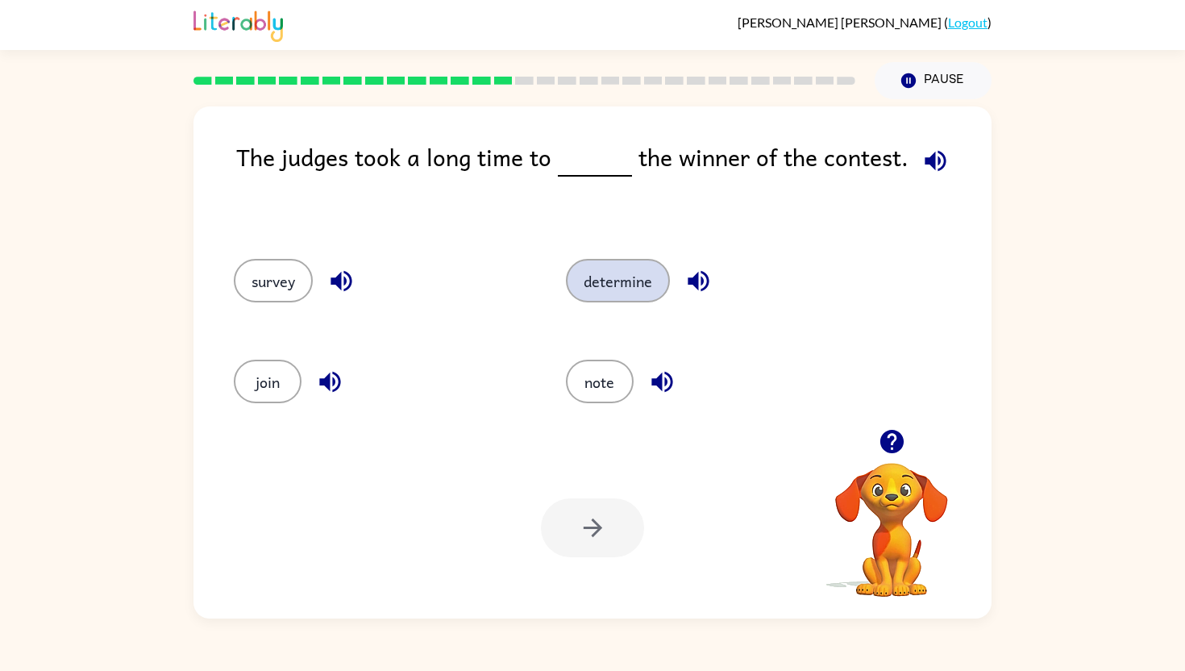
click at [609, 281] on button "determine" at bounding box center [618, 281] width 104 height 44
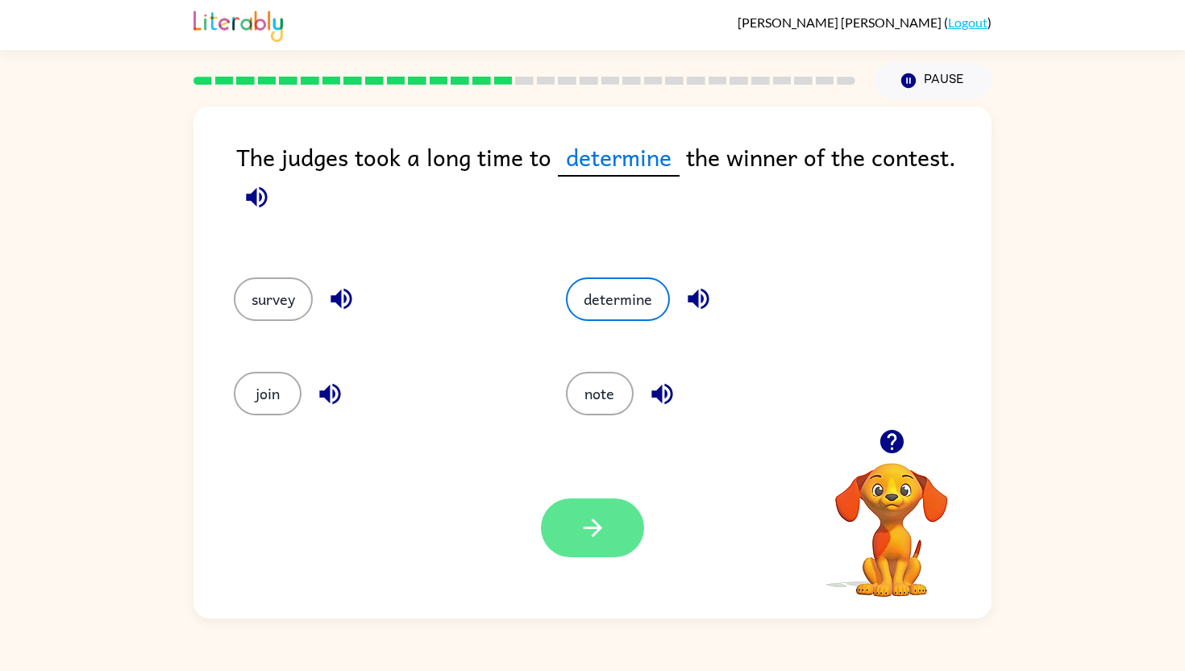
click at [585, 547] on button "button" at bounding box center [592, 527] width 103 height 59
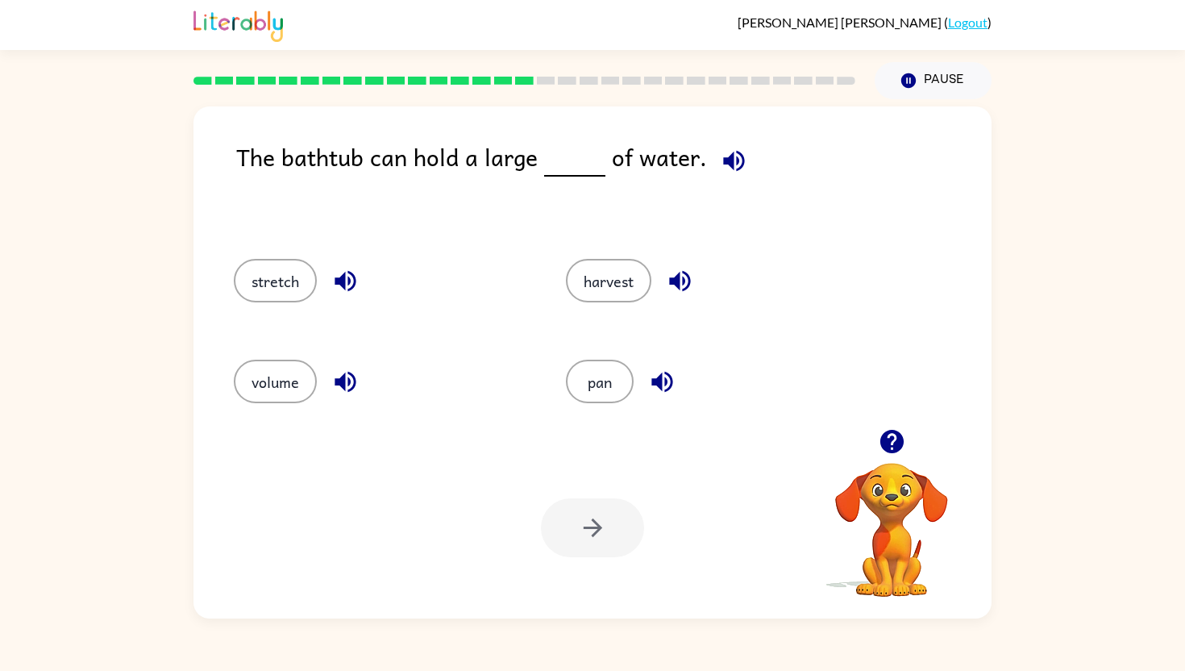
click at [754, 152] on div "The bathtub can hold a large of water." at bounding box center [614, 183] width 756 height 88
click at [754, 156] on div "The bathtub can hold a large of water." at bounding box center [614, 183] width 756 height 88
click at [739, 157] on icon "button" at bounding box center [734, 161] width 28 height 28
click at [332, 270] on icon "button" at bounding box center [345, 281] width 28 height 28
click at [687, 277] on icon "button" at bounding box center [680, 281] width 28 height 28
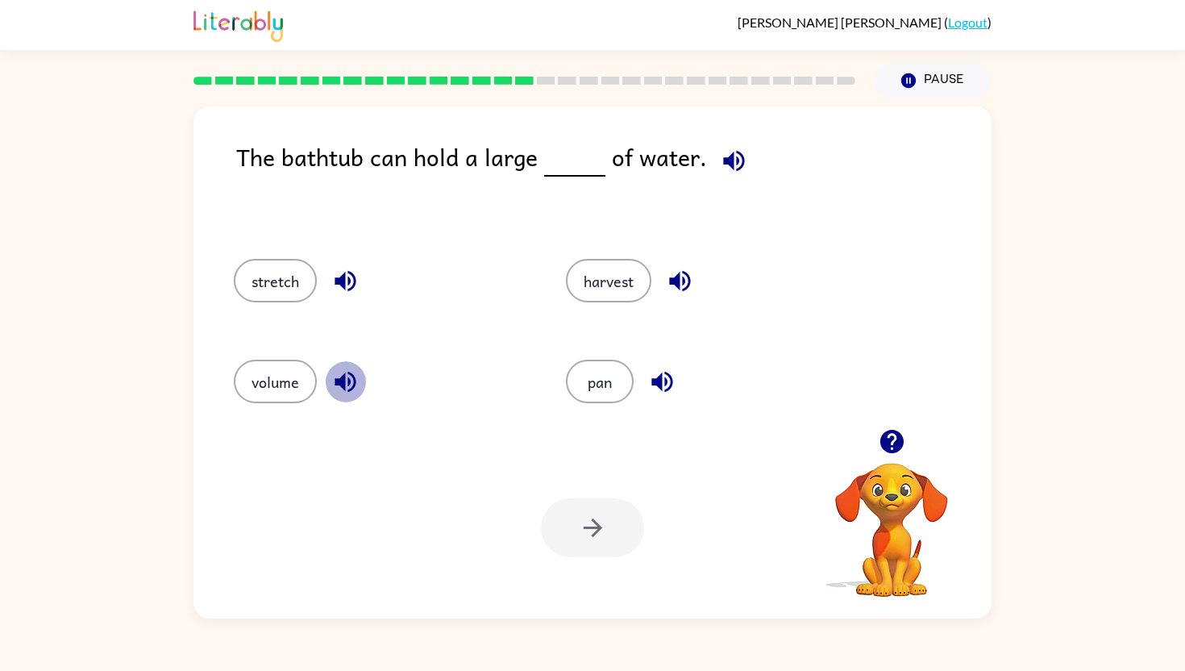
click at [338, 386] on icon "button" at bounding box center [345, 382] width 28 height 28
click at [661, 385] on icon "button" at bounding box center [662, 382] width 21 height 21
click at [584, 388] on button "pan" at bounding box center [600, 382] width 68 height 44
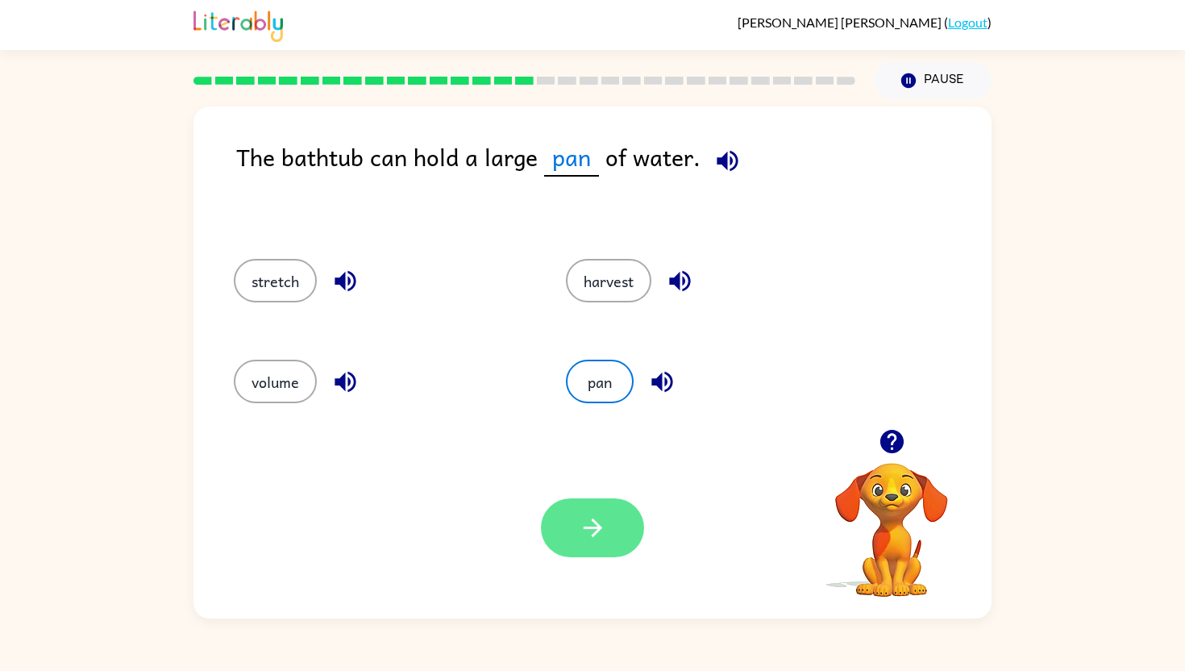
click at [595, 535] on icon "button" at bounding box center [593, 528] width 28 height 28
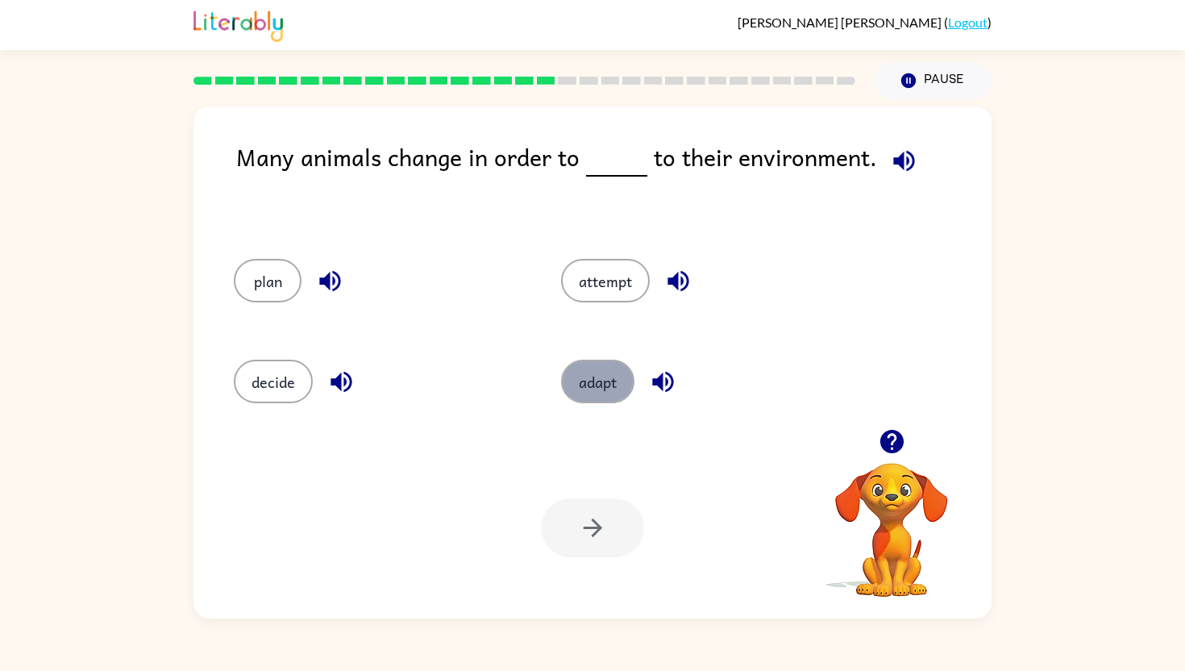
click at [565, 381] on button "adapt" at bounding box center [597, 382] width 73 height 44
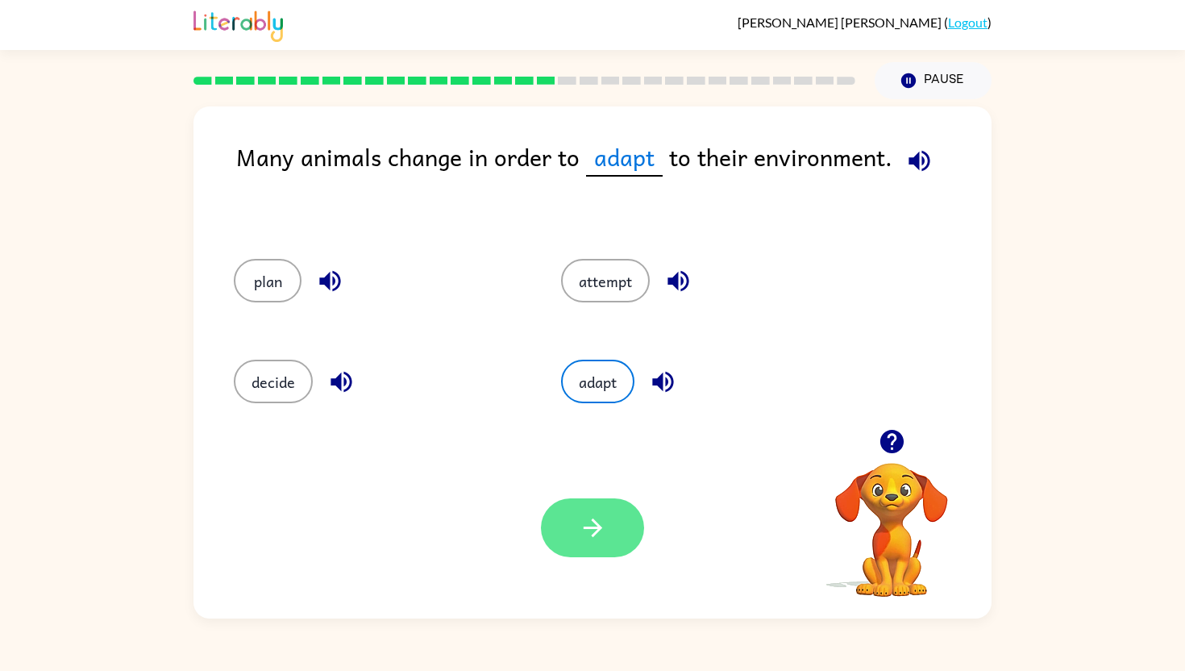
click at [591, 514] on icon "button" at bounding box center [593, 528] width 28 height 28
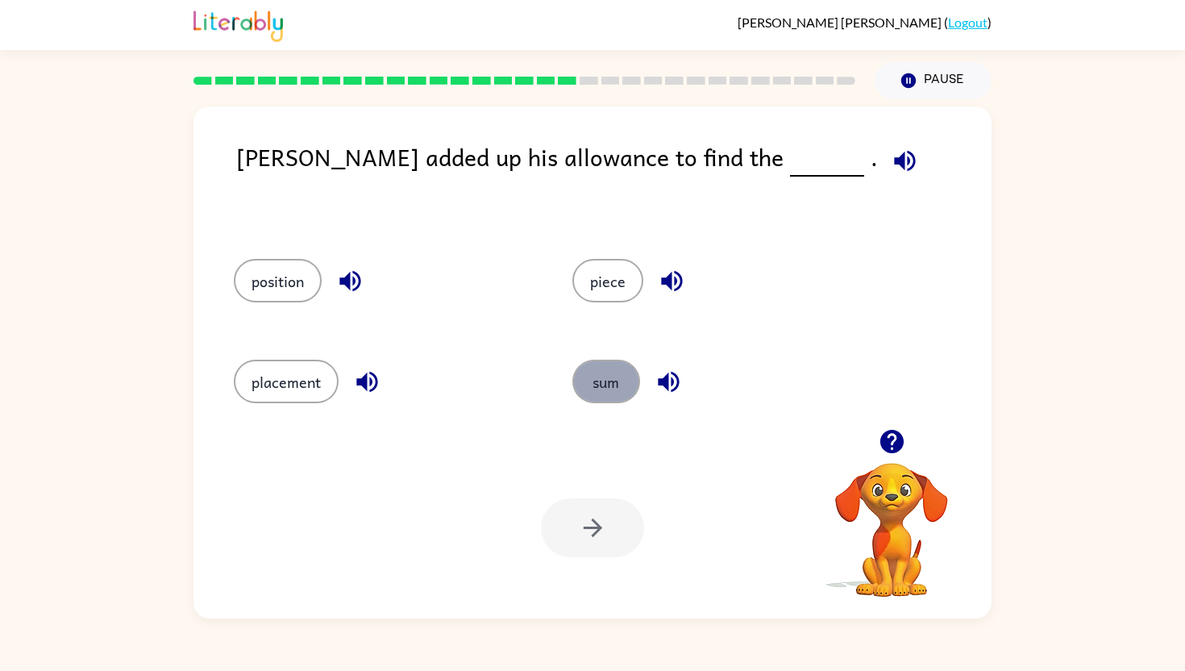
click at [610, 378] on button "sum" at bounding box center [607, 382] width 68 height 44
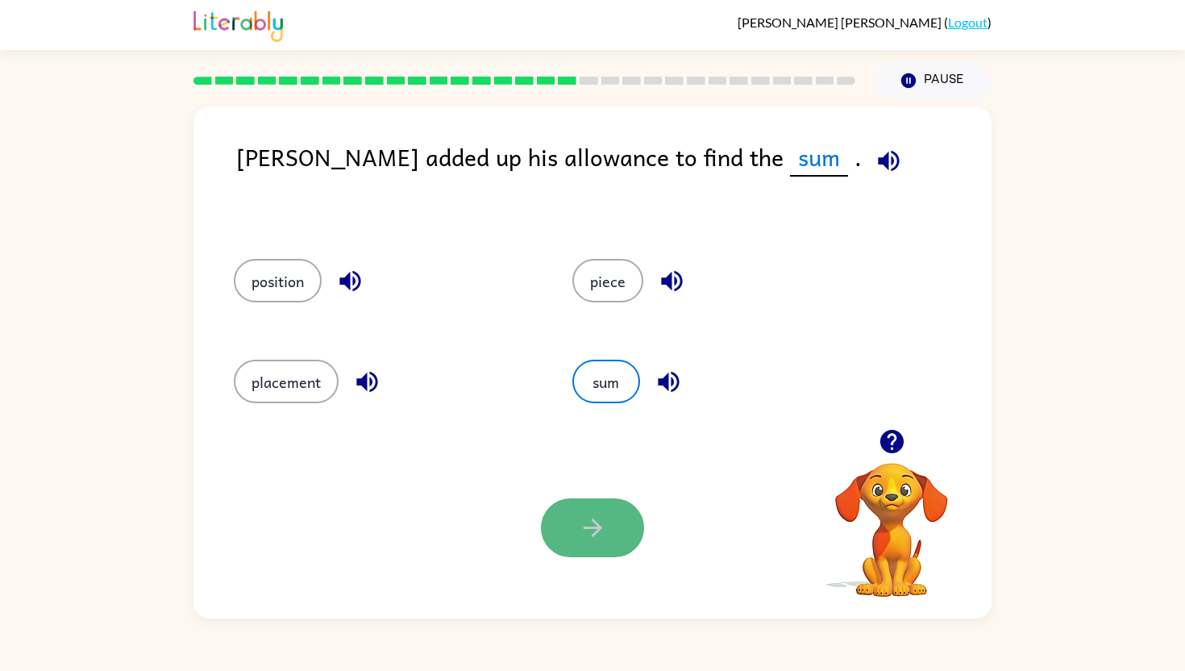
click at [606, 529] on icon "button" at bounding box center [593, 528] width 28 height 28
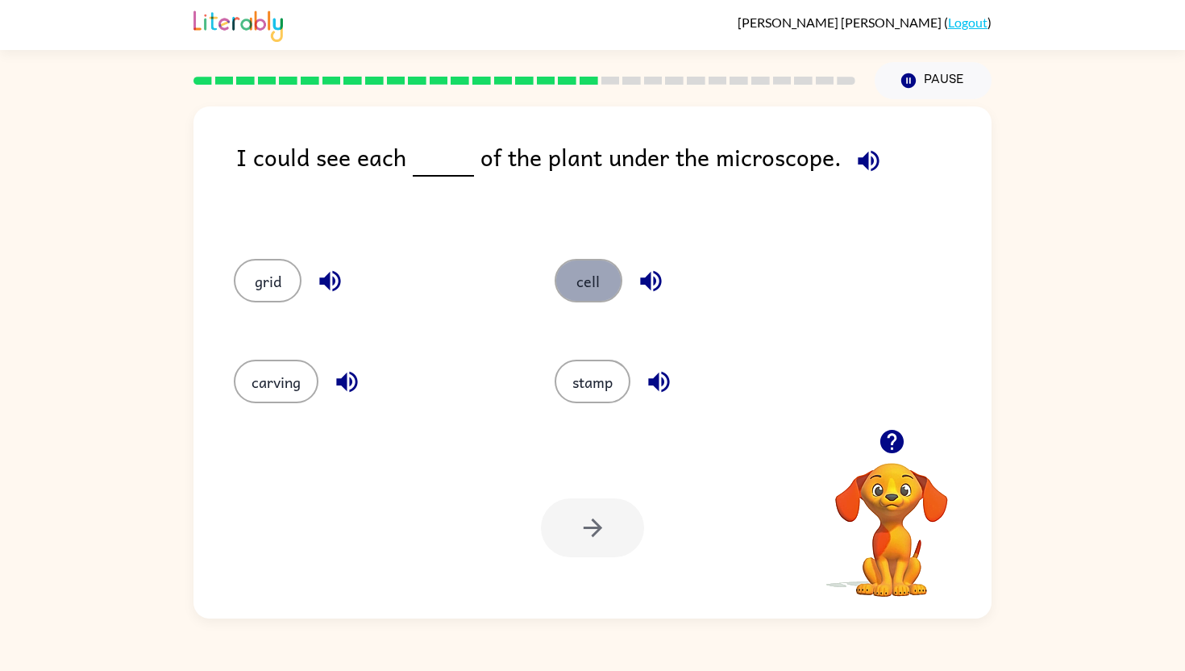
click at [596, 295] on button "cell" at bounding box center [589, 281] width 68 height 44
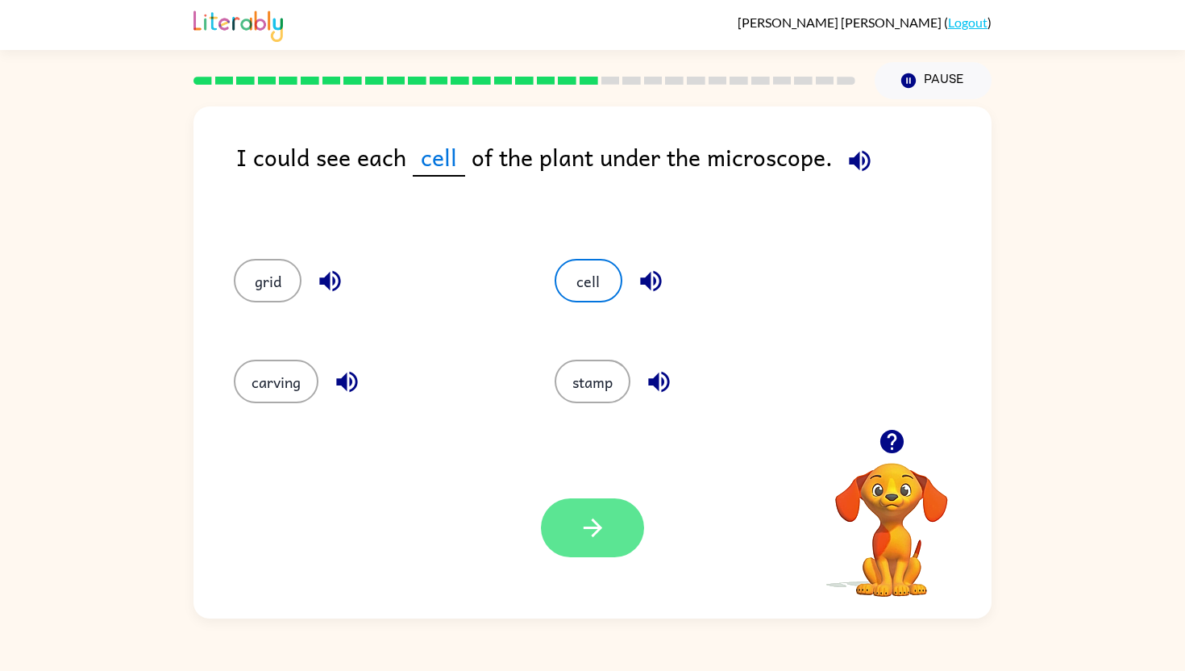
click at [602, 539] on icon "button" at bounding box center [593, 528] width 28 height 28
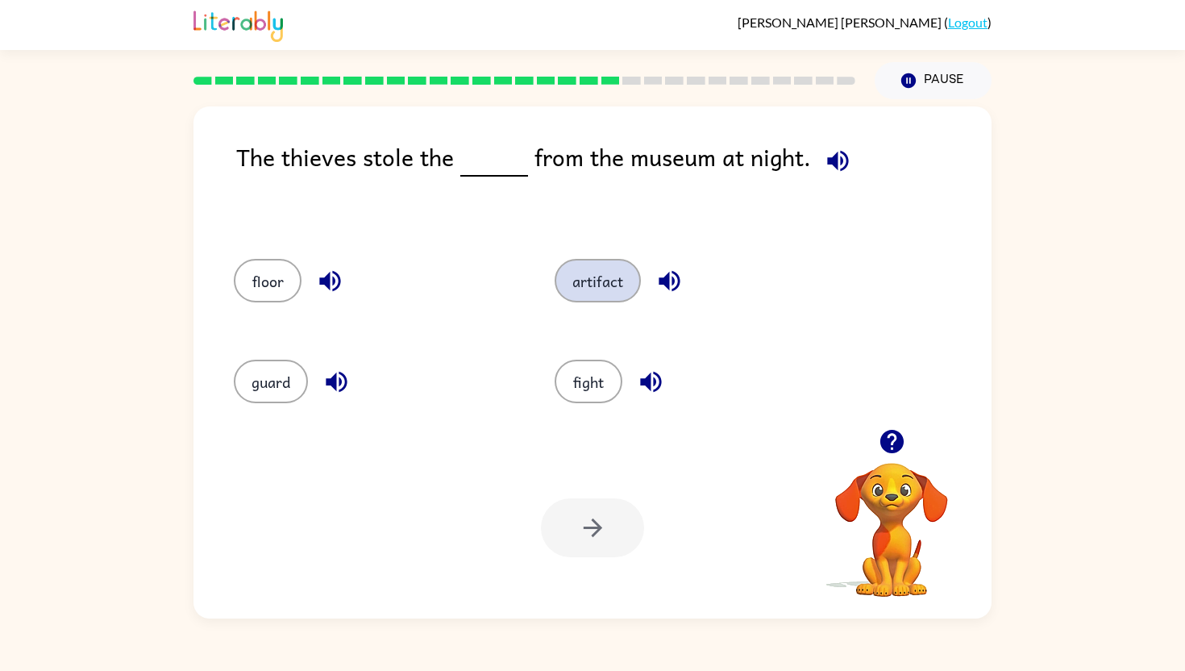
click at [625, 298] on button "artifact" at bounding box center [598, 281] width 86 height 44
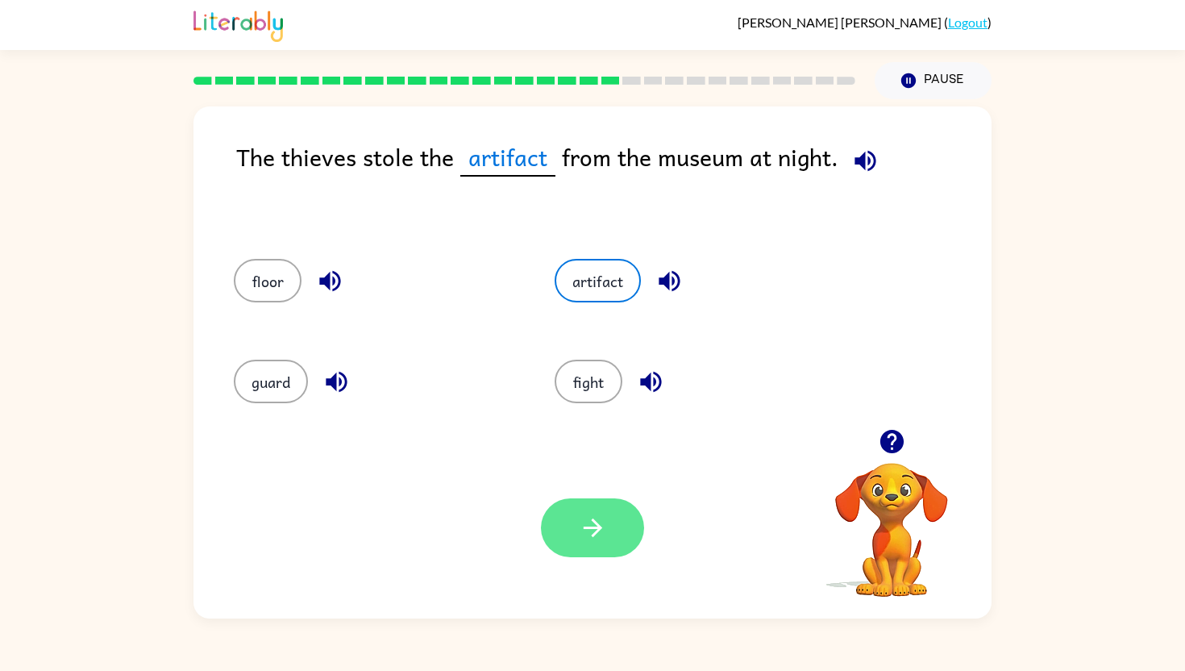
click at [616, 536] on button "button" at bounding box center [592, 527] width 103 height 59
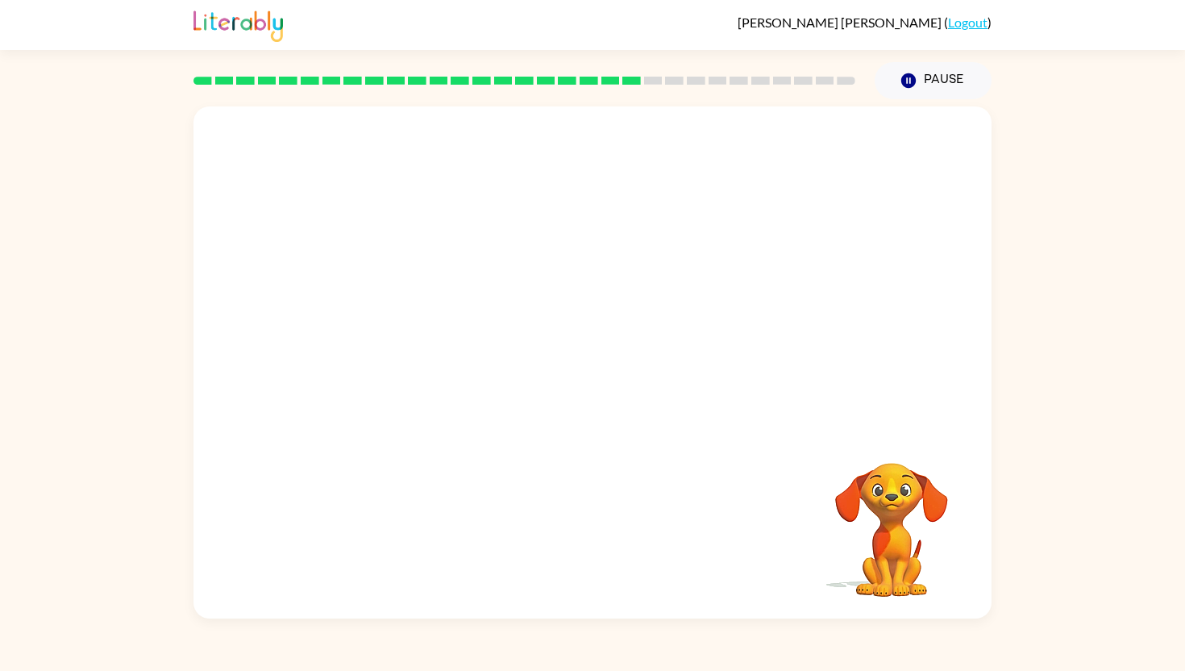
click at [417, 363] on video "Your browser must support playing .mp4 files to use Literably. Please try using…" at bounding box center [593, 267] width 798 height 323
click at [588, 371] on icon "button" at bounding box center [592, 370] width 19 height 19
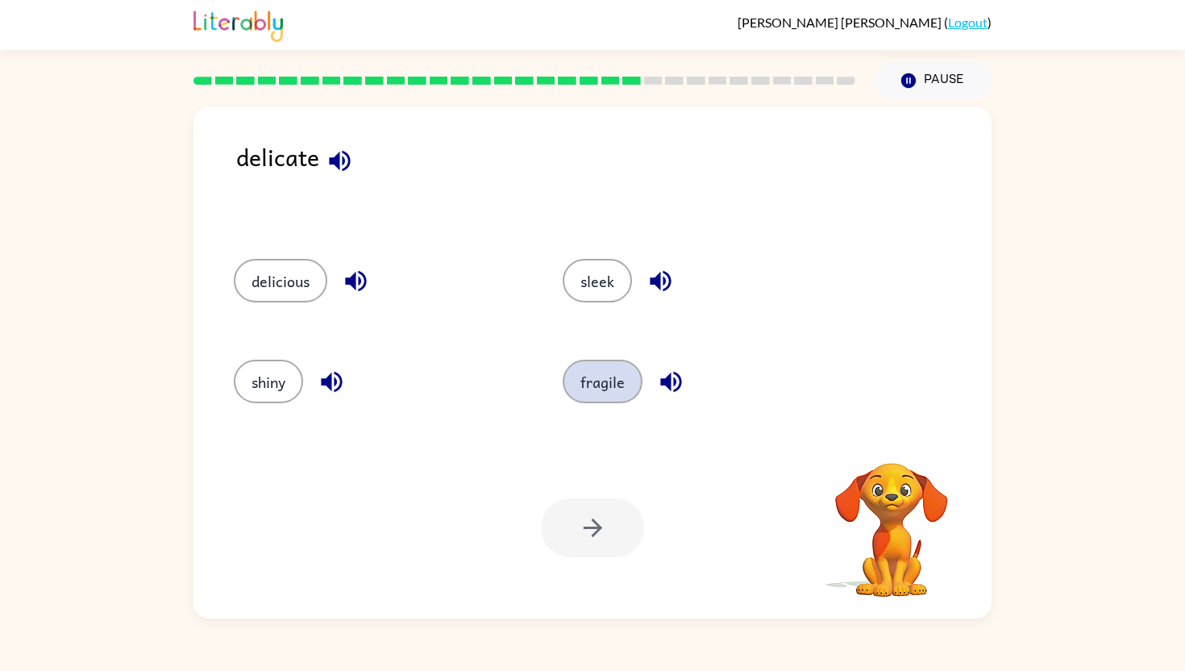
click at [582, 382] on button "fragile" at bounding box center [603, 382] width 80 height 44
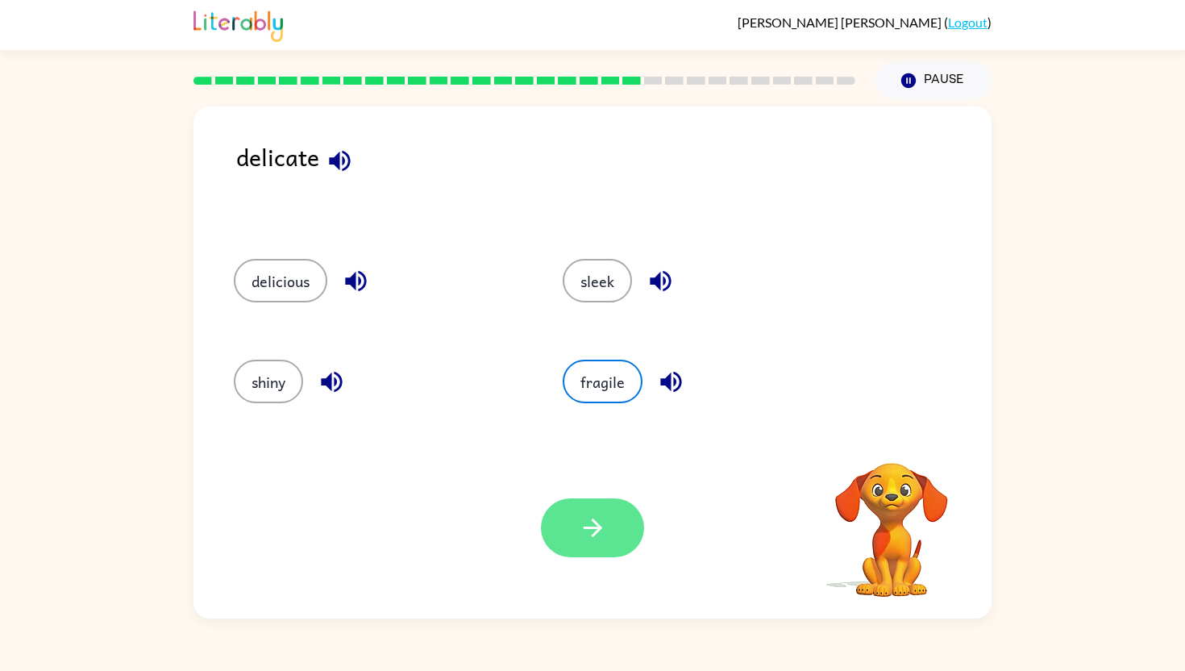
click at [616, 525] on button "button" at bounding box center [592, 527] width 103 height 59
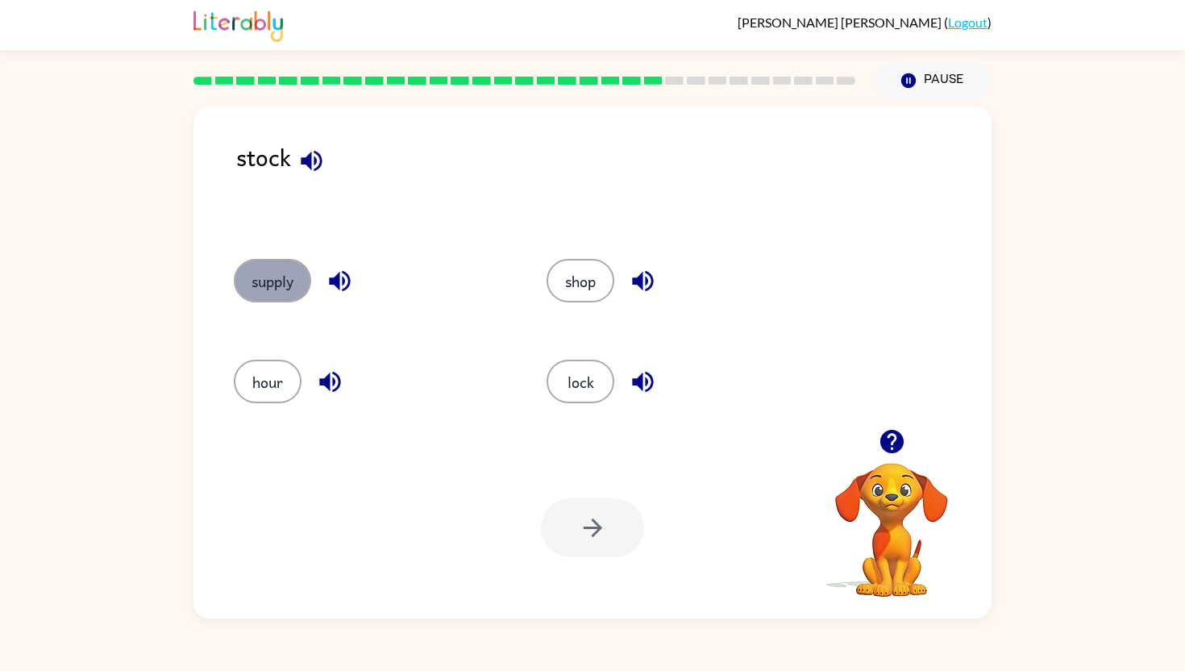
click at [271, 283] on button "supply" at bounding box center [272, 281] width 77 height 44
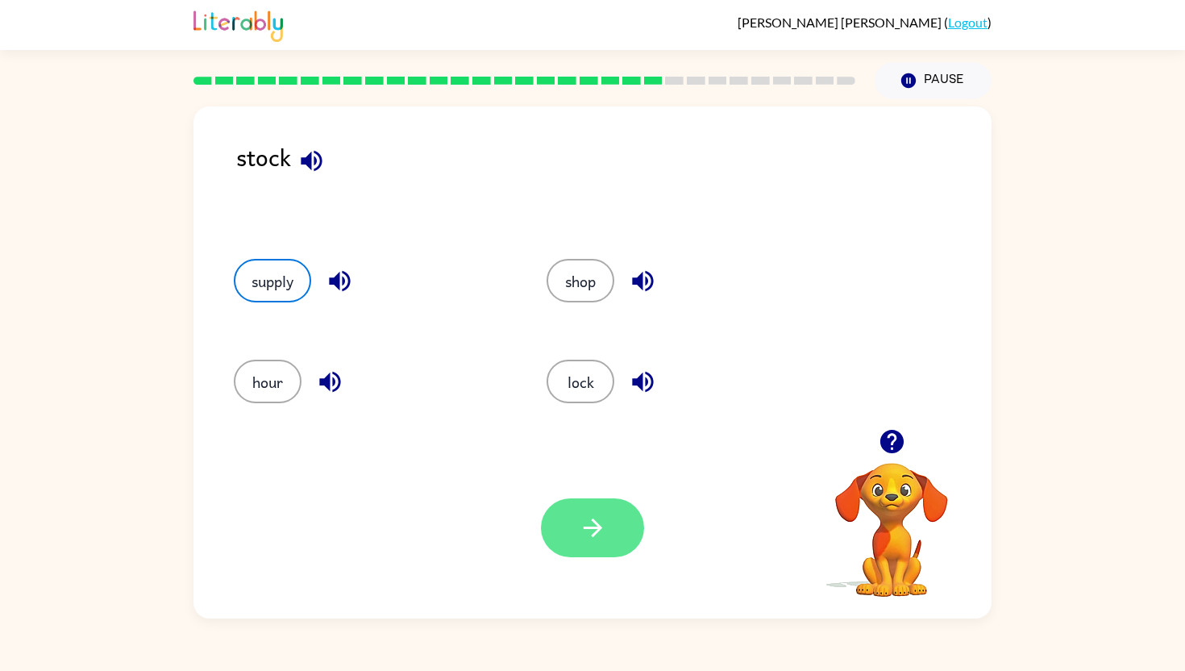
click at [571, 527] on button "button" at bounding box center [592, 527] width 103 height 59
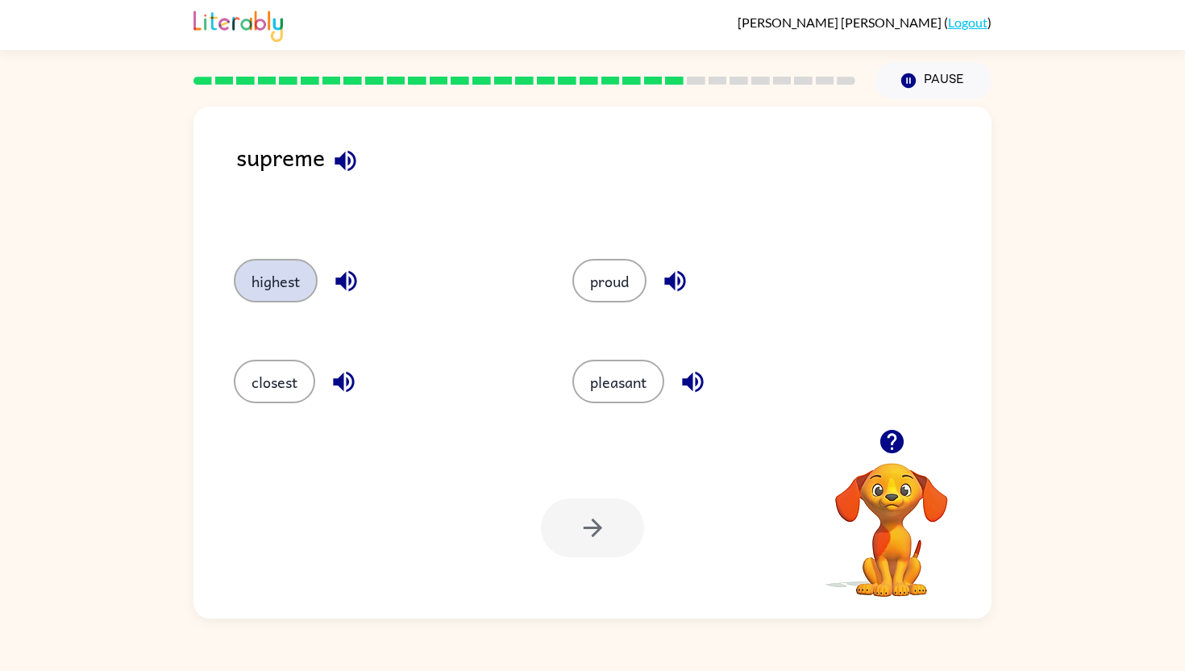
click at [288, 275] on button "highest" at bounding box center [276, 281] width 84 height 44
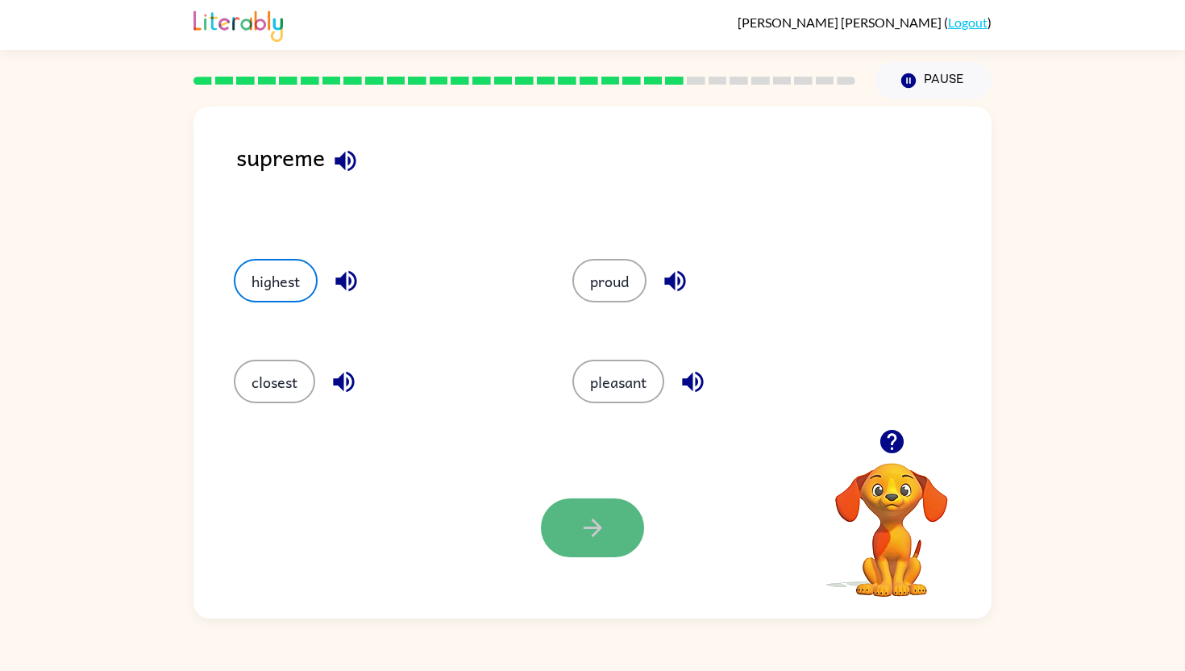
click at [571, 502] on button "button" at bounding box center [592, 527] width 103 height 59
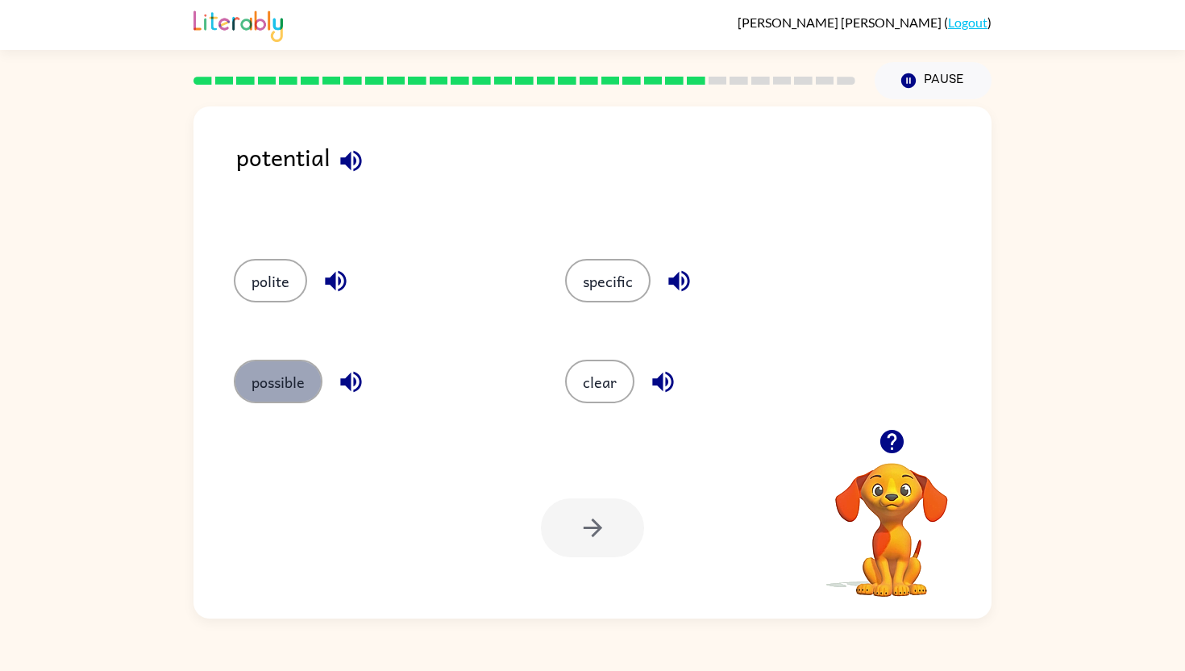
click at [298, 395] on button "possible" at bounding box center [278, 382] width 89 height 44
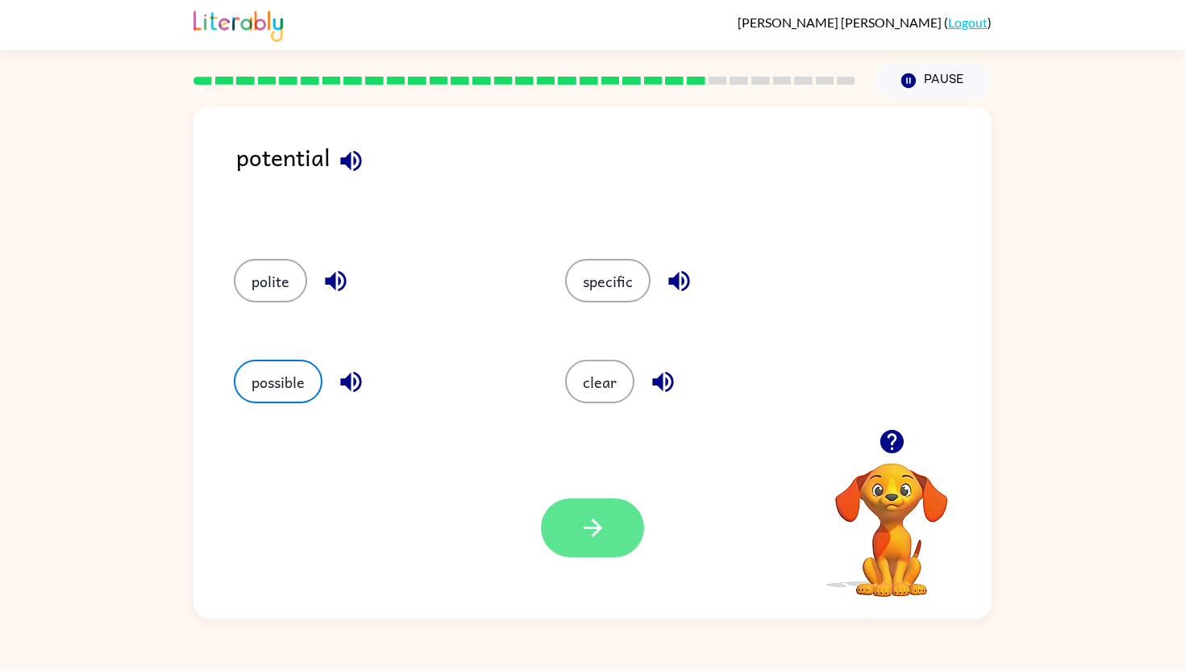
click at [577, 523] on button "button" at bounding box center [592, 527] width 103 height 59
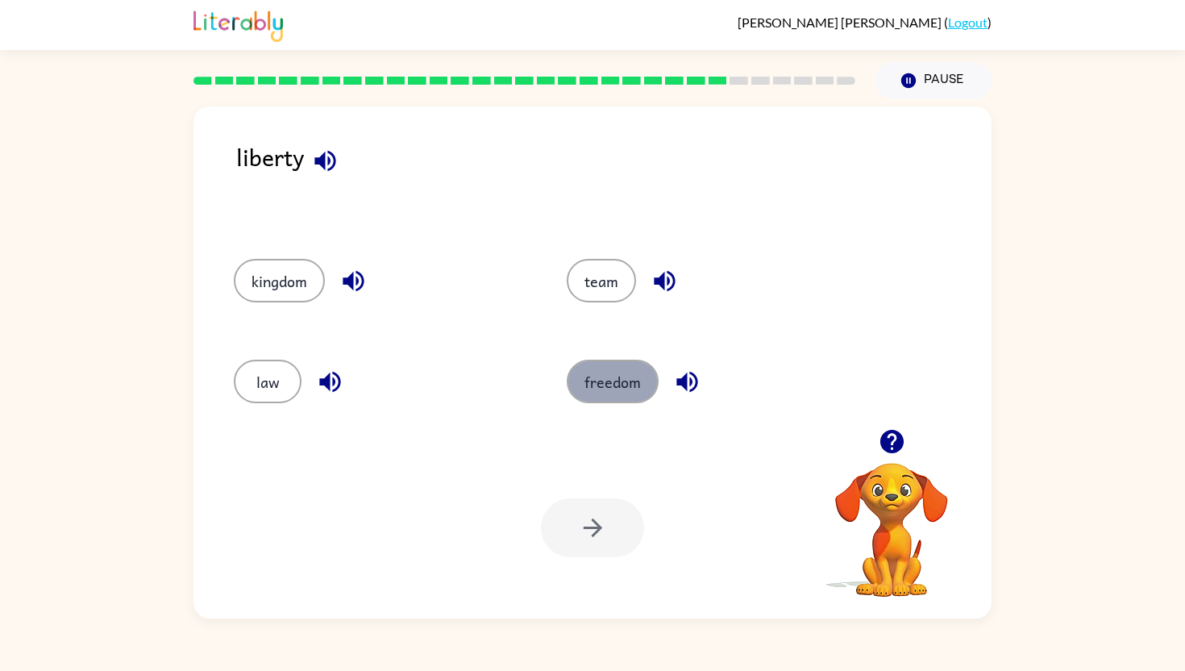
click at [619, 385] on button "freedom" at bounding box center [613, 382] width 92 height 44
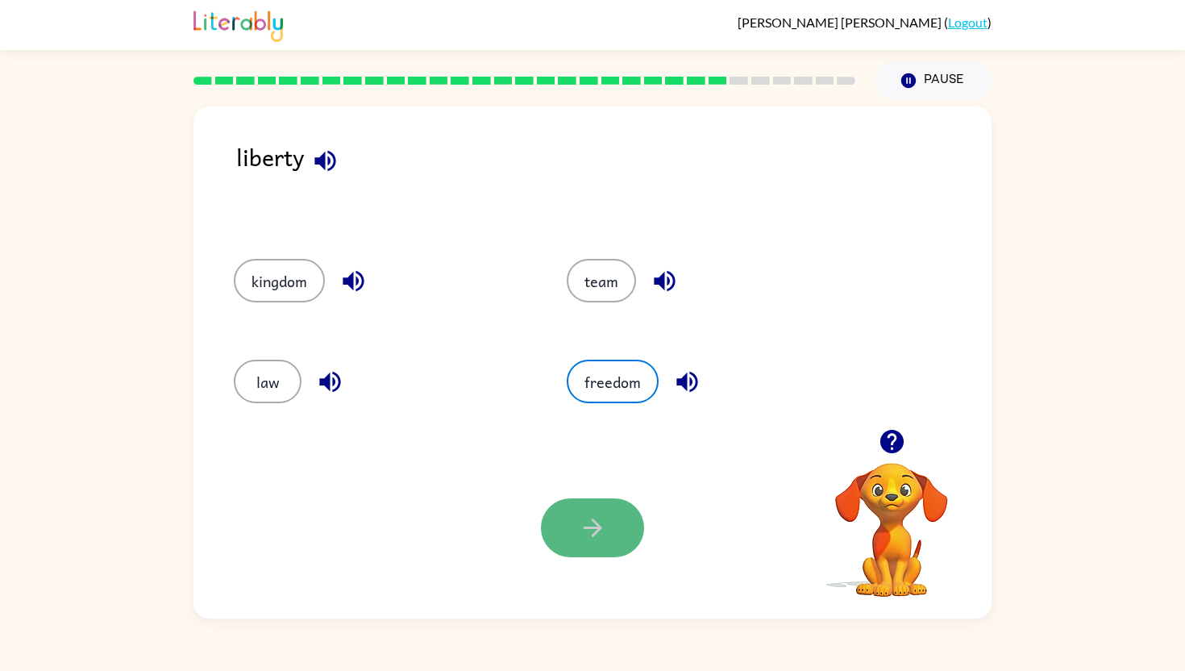
click at [593, 502] on button "button" at bounding box center [592, 527] width 103 height 59
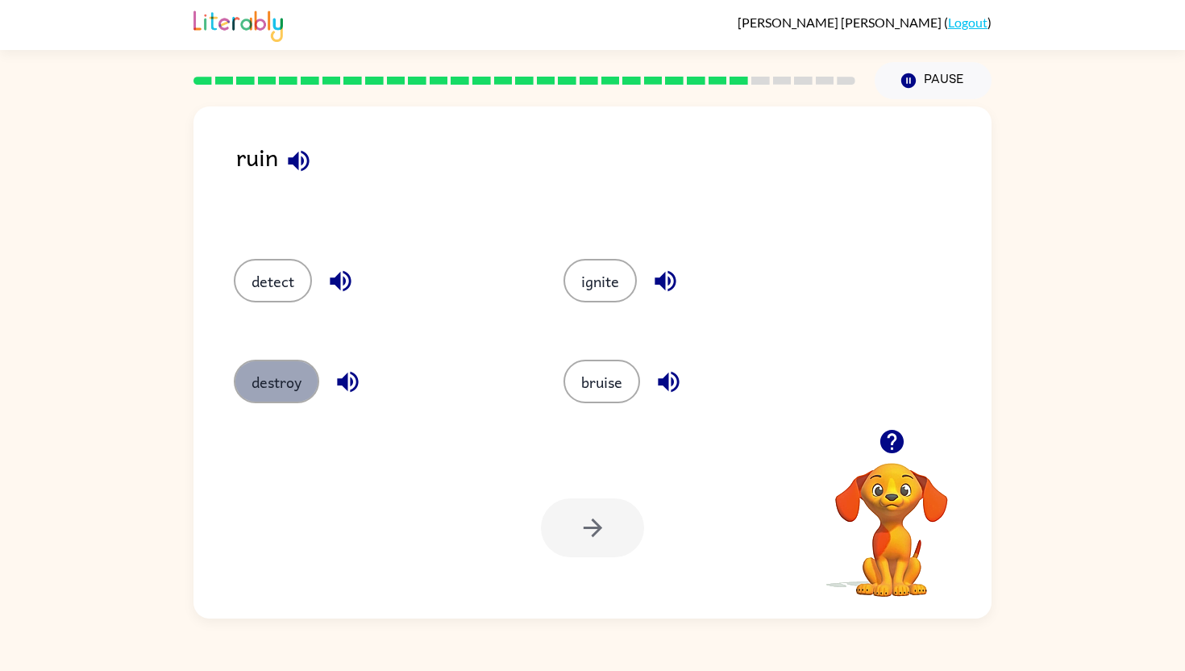
click at [284, 376] on button "destroy" at bounding box center [276, 382] width 85 height 44
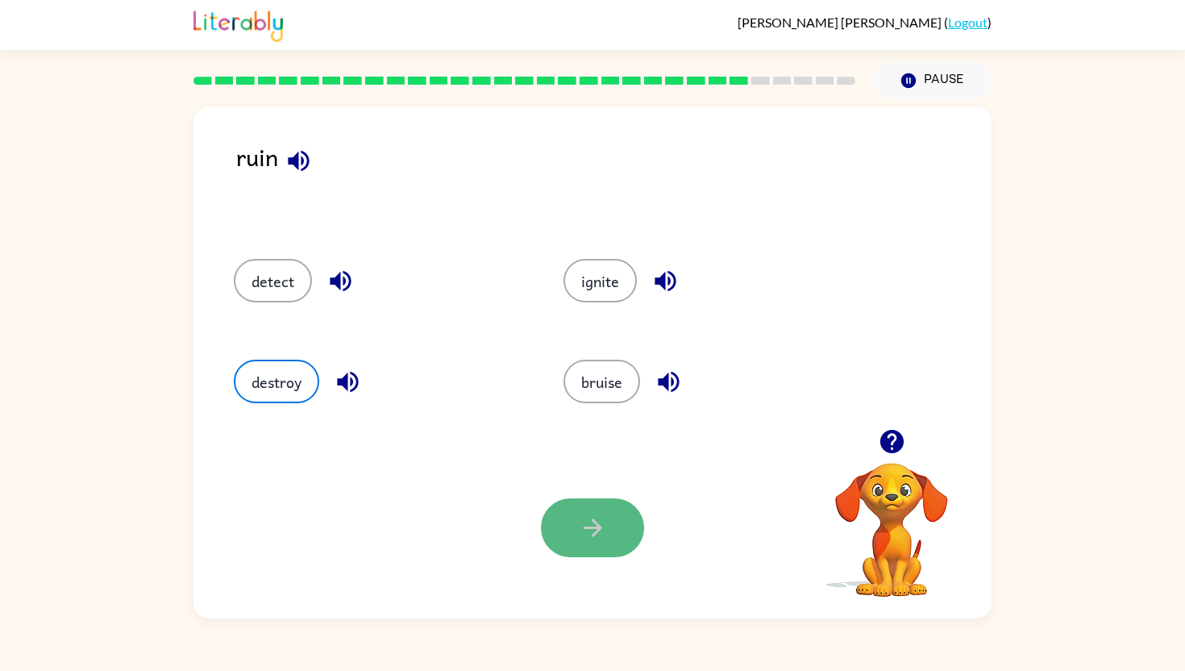
click at [593, 543] on button "button" at bounding box center [592, 527] width 103 height 59
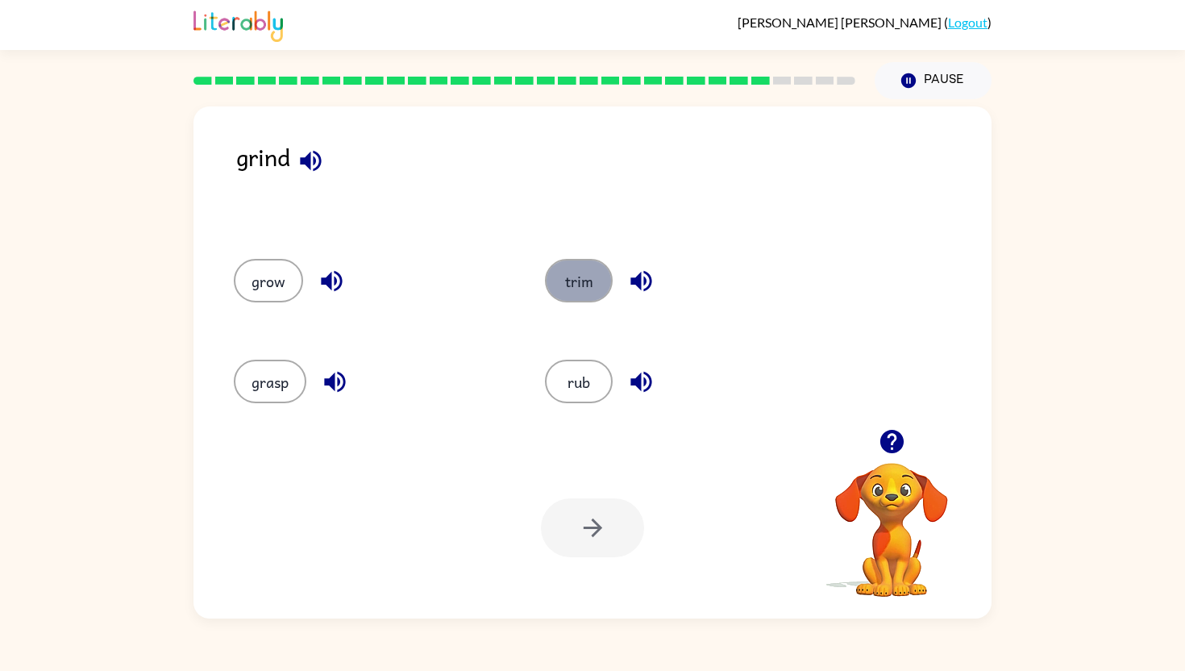
click at [566, 282] on button "trim" at bounding box center [579, 281] width 68 height 44
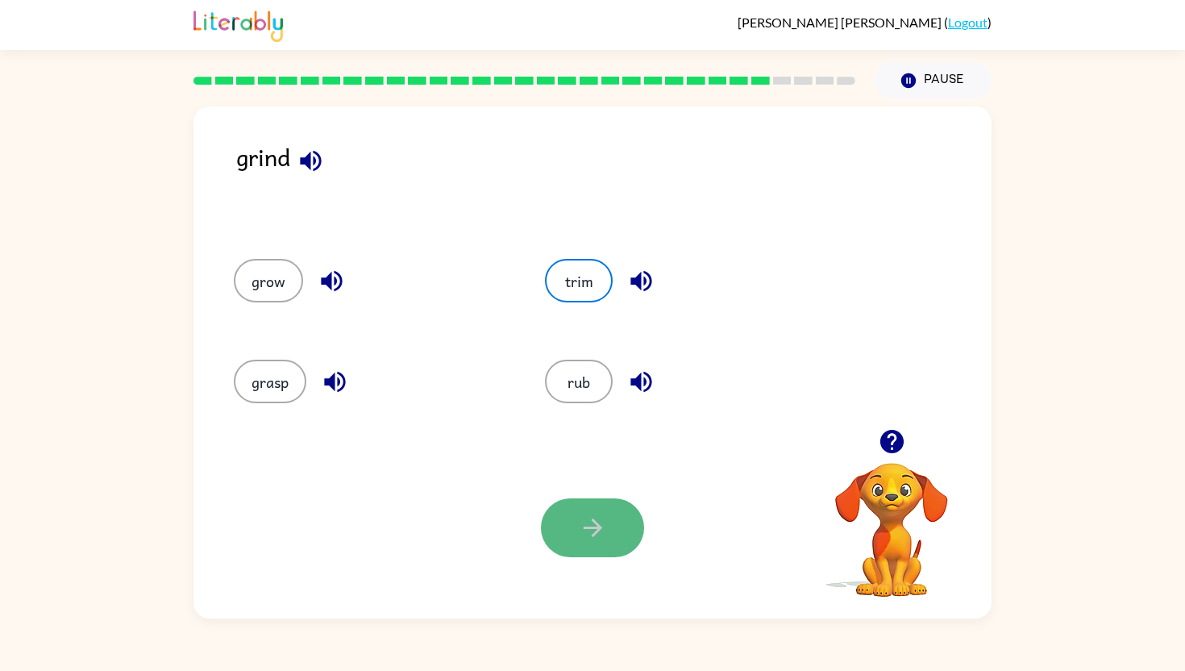
click at [588, 532] on icon "button" at bounding box center [593, 528] width 28 height 28
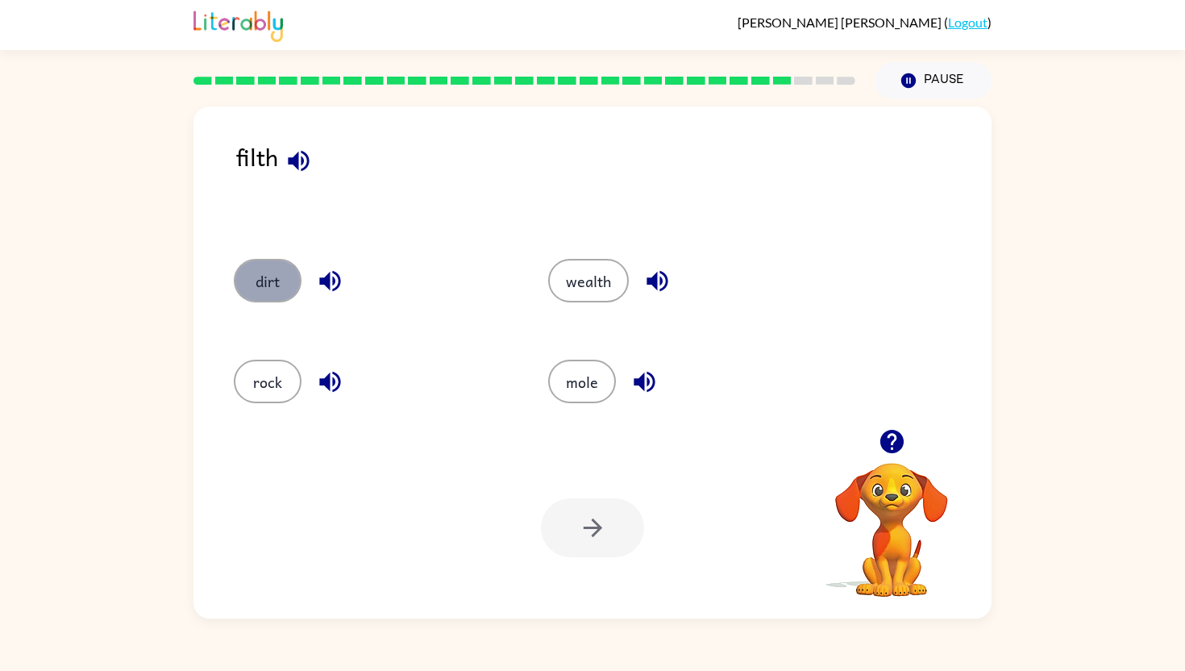
click at [256, 285] on button "dirt" at bounding box center [268, 281] width 68 height 44
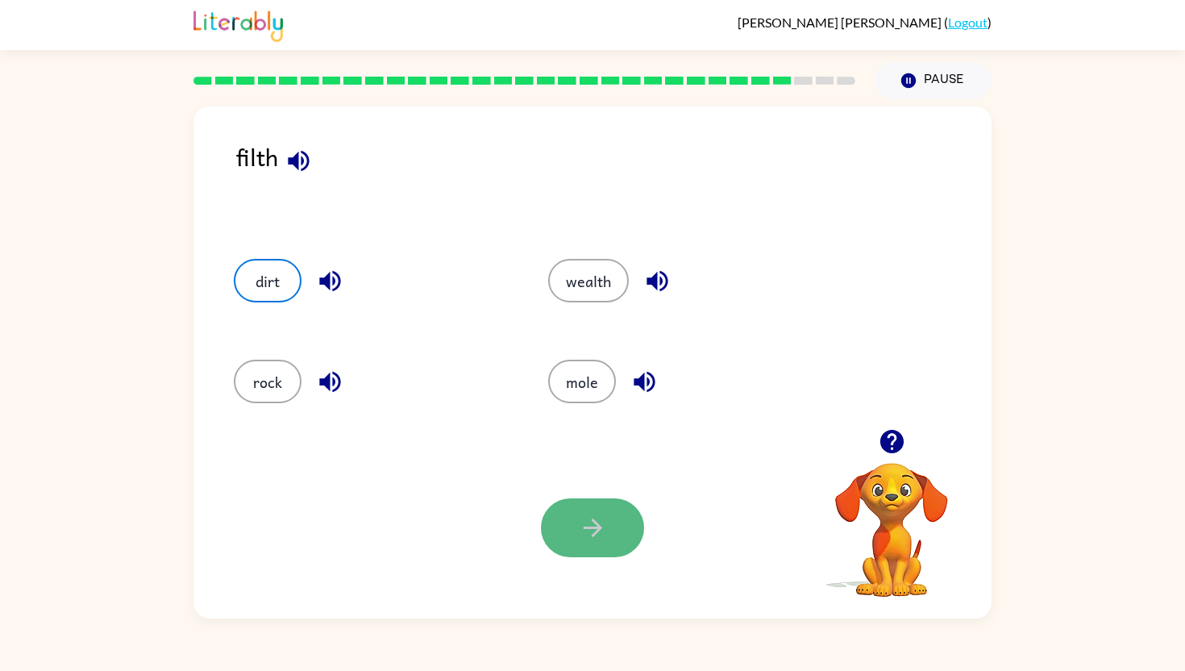
click at [620, 539] on button "button" at bounding box center [592, 527] width 103 height 59
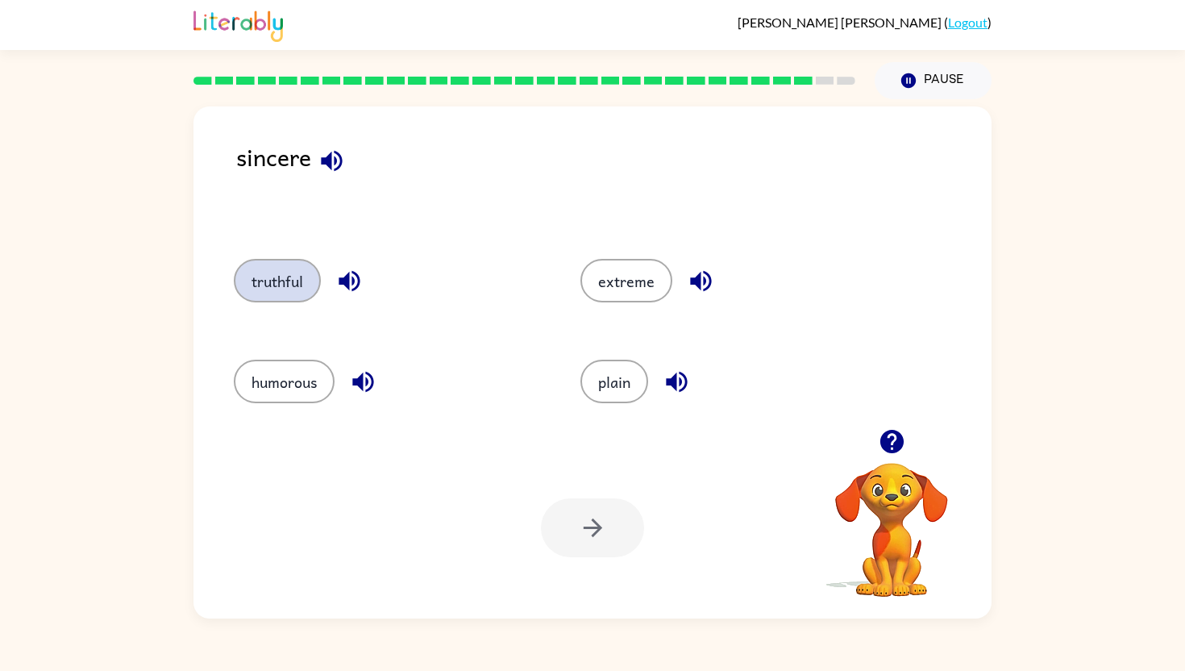
click at [271, 278] on button "truthful" at bounding box center [277, 281] width 87 height 44
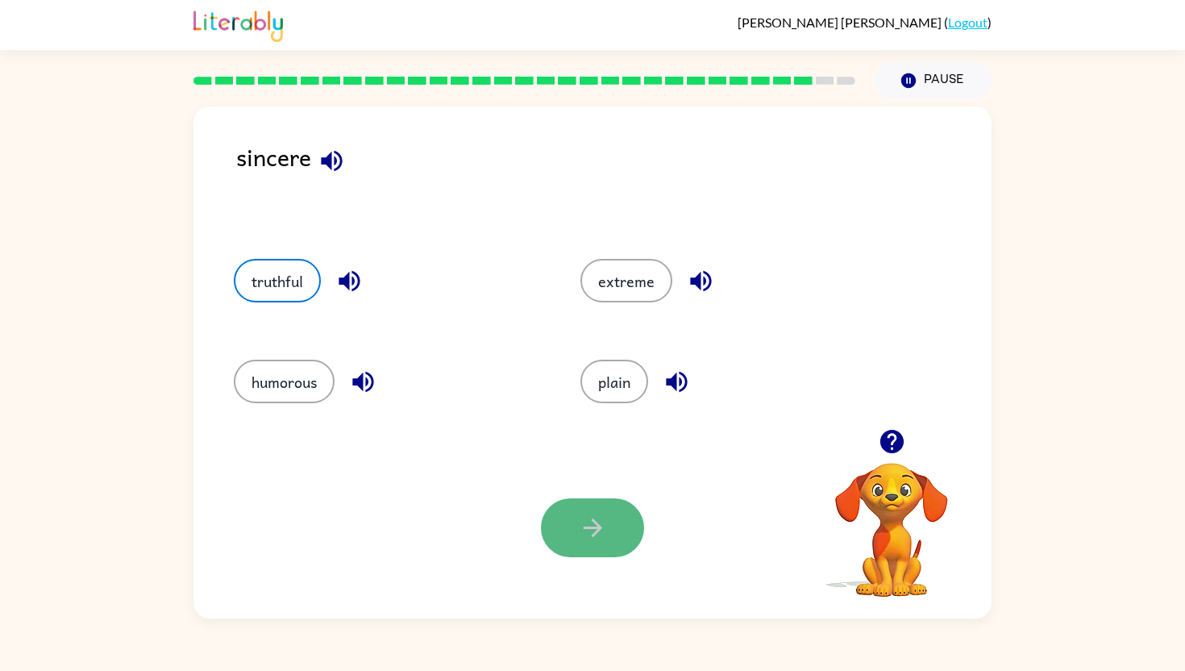
click at [602, 528] on icon "button" at bounding box center [593, 528] width 28 height 28
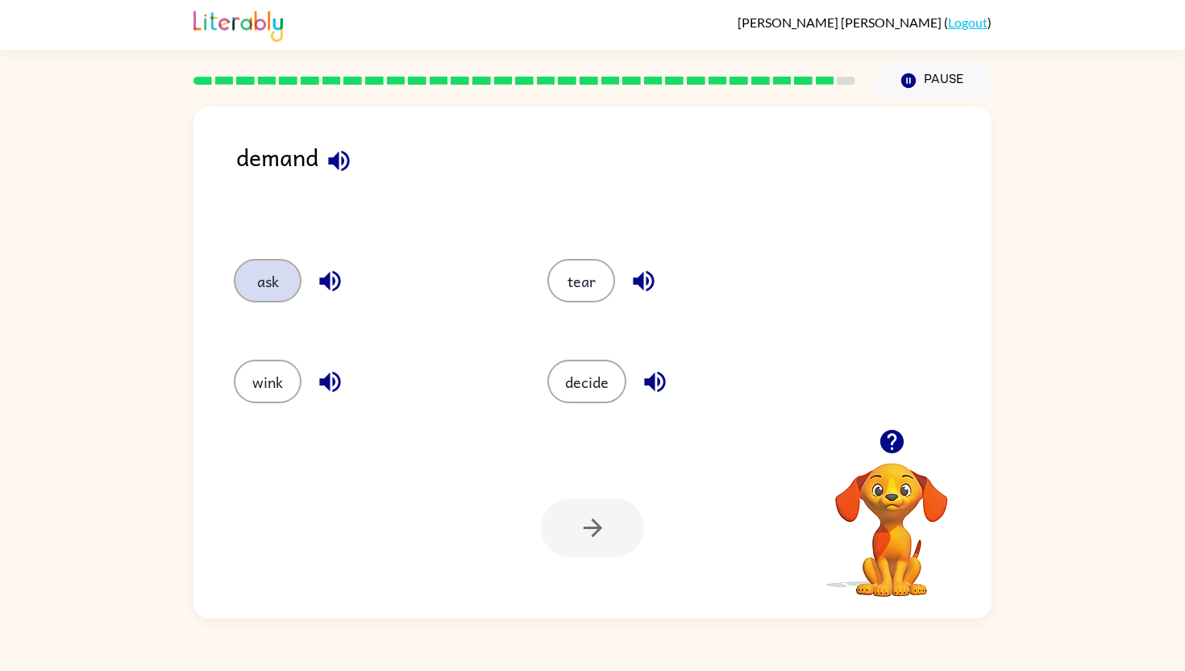
click at [287, 270] on button "ask" at bounding box center [268, 281] width 68 height 44
click at [592, 424] on div "decide" at bounding box center [674, 379] width 314 height 101
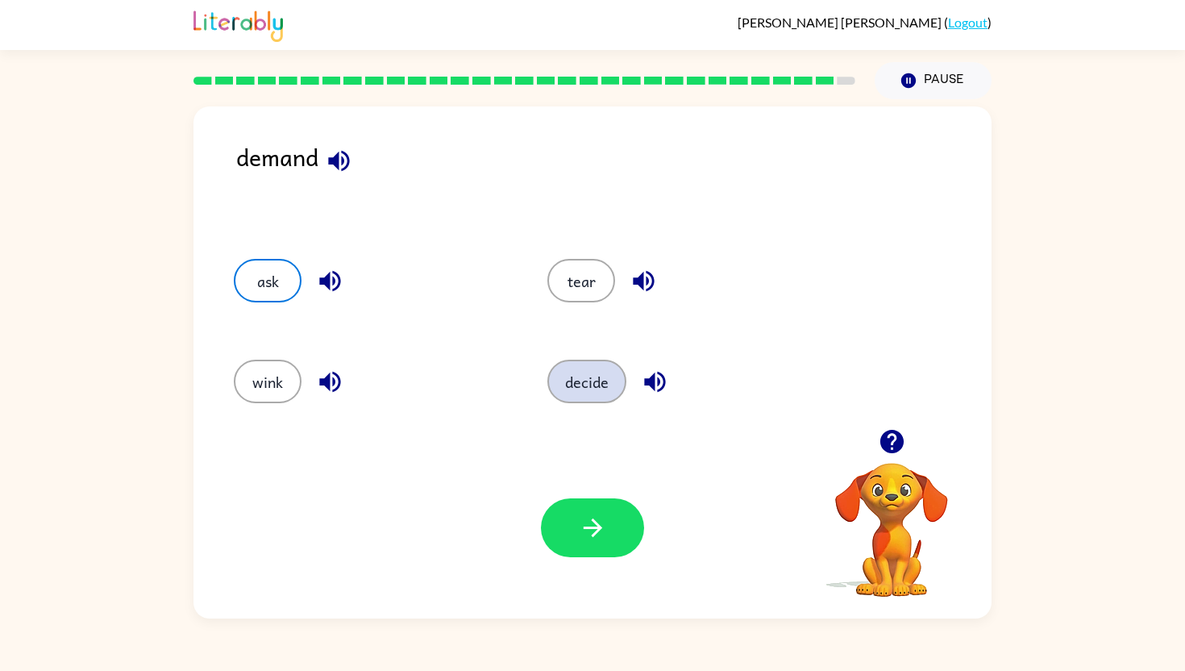
click at [592, 385] on button "decide" at bounding box center [587, 382] width 79 height 44
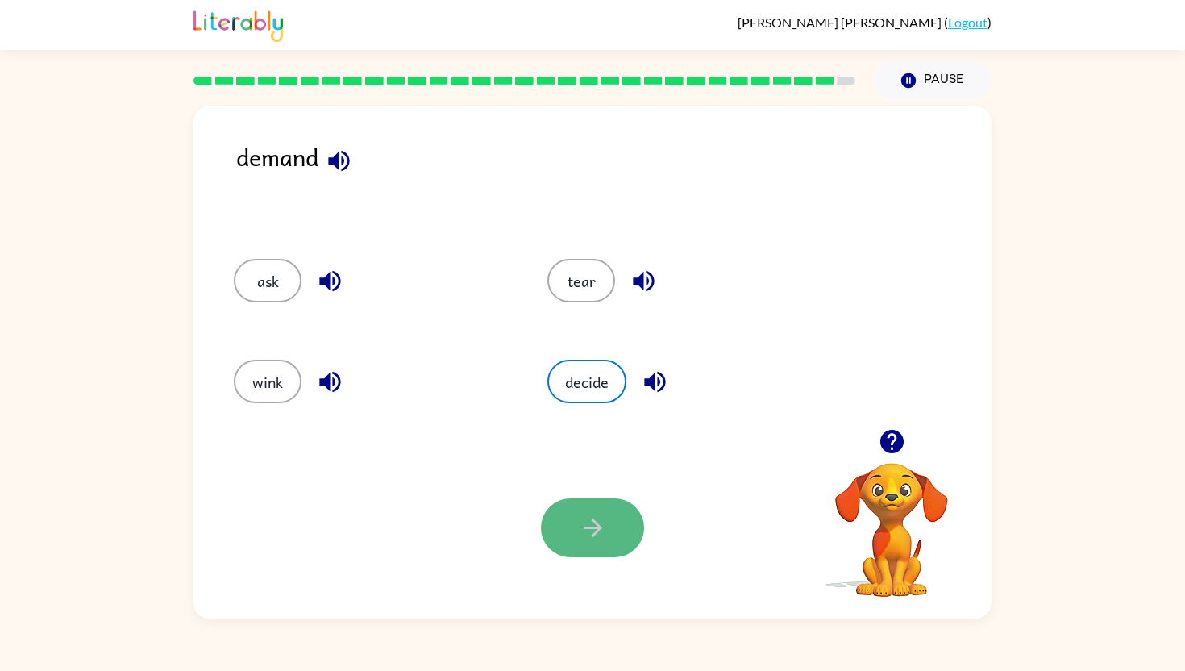
click at [587, 510] on button "button" at bounding box center [592, 527] width 103 height 59
